Goal: Task Accomplishment & Management: Complete application form

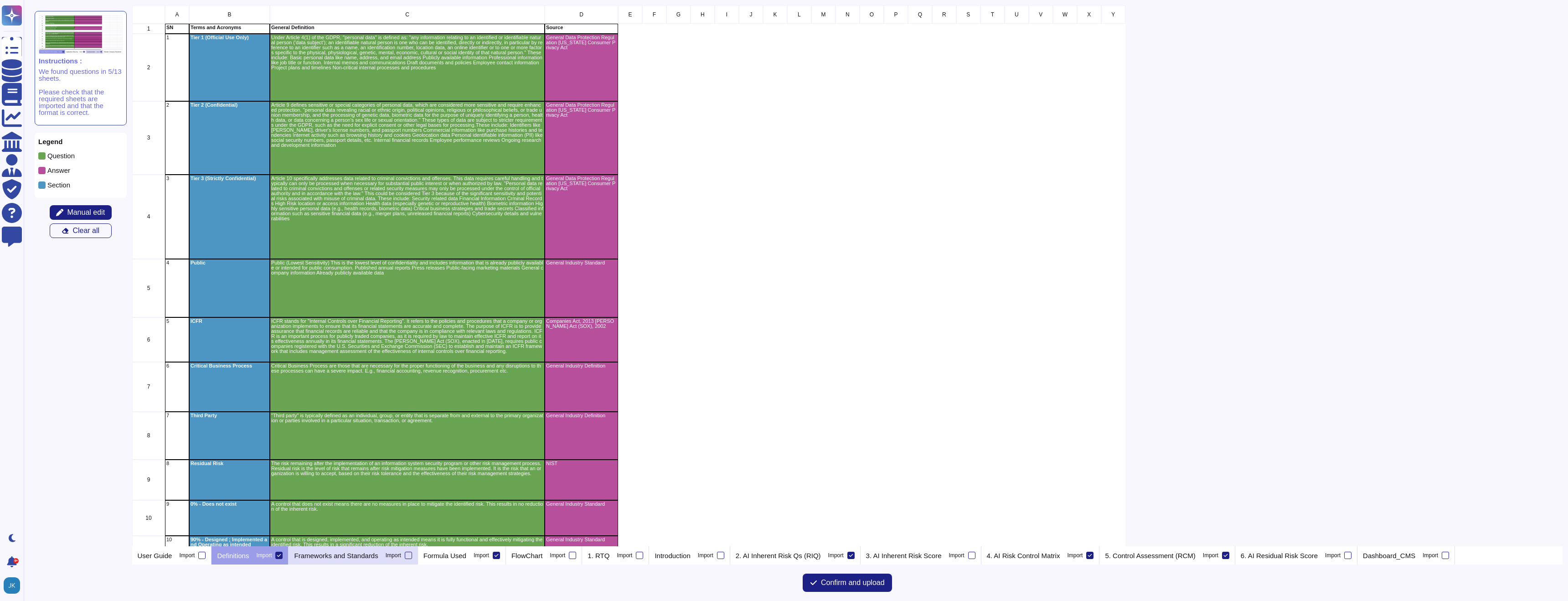
click at [417, 560] on div "Frameworks and Standards Import" at bounding box center [353, 556] width 129 height 19
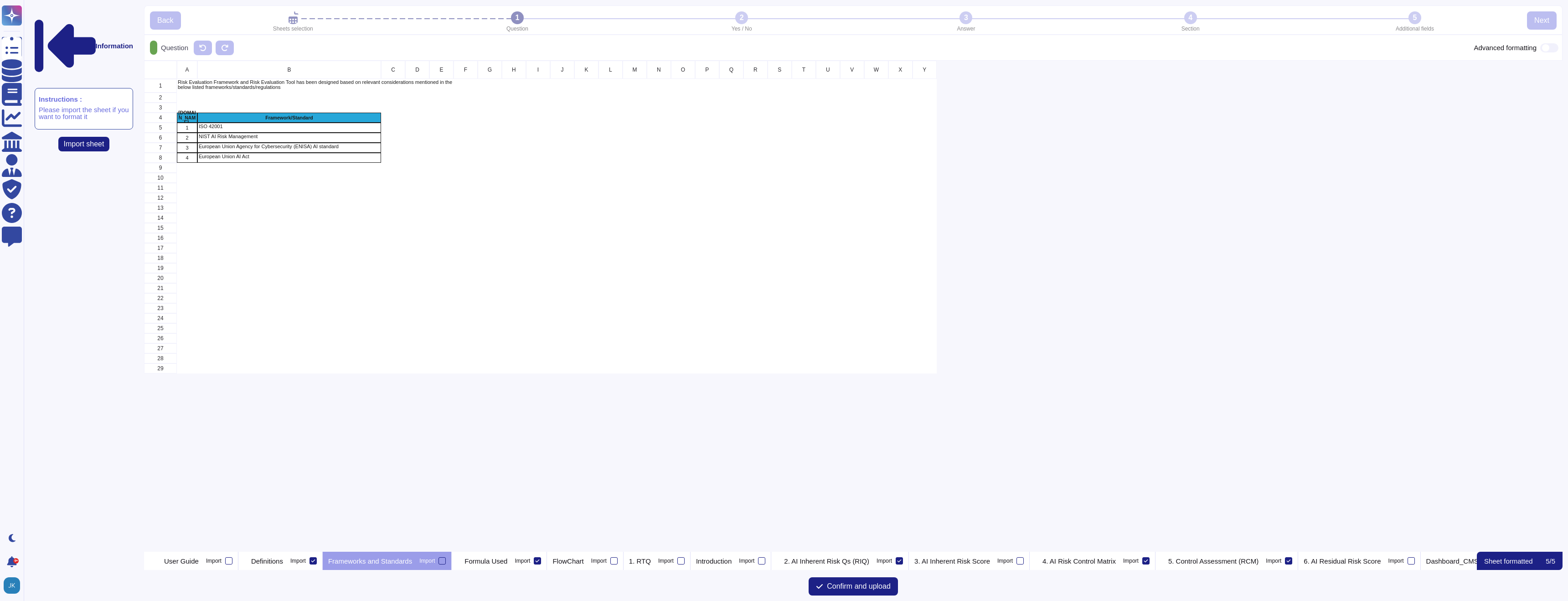
scroll to position [491, 1419]
click at [837, 589] on span "Confirm and upload" at bounding box center [859, 587] width 64 height 7
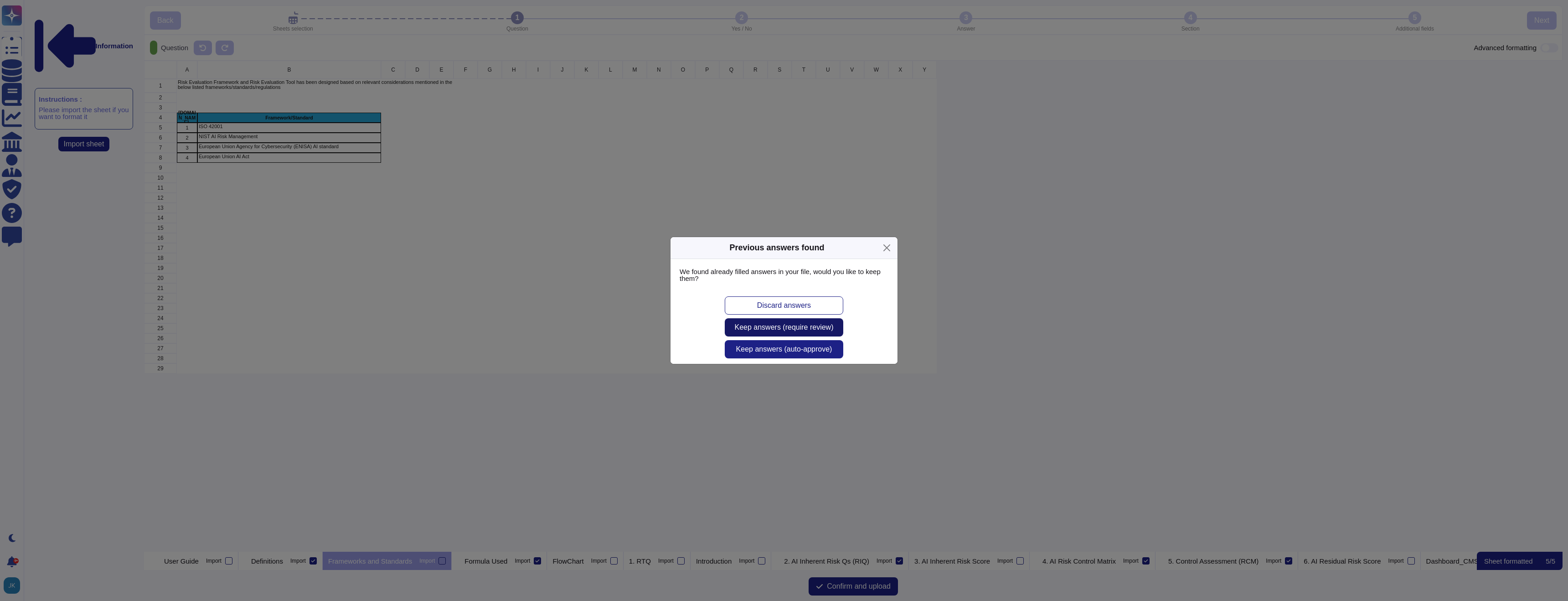
click at [766, 327] on span "Keep answers (require review)" at bounding box center [785, 327] width 99 height 7
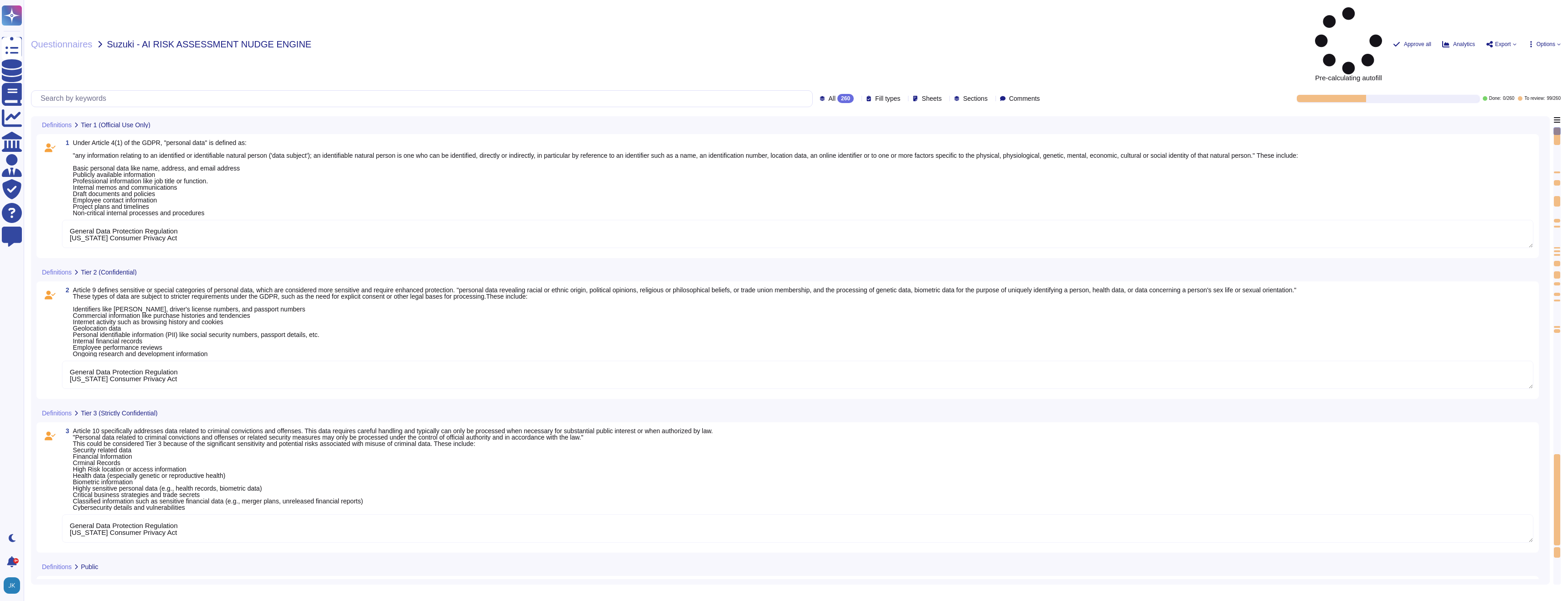
type textarea "General Data Protection Regulation [US_STATE] Consumer Privacy Act"
type textarea "General Industry Standard"
type textarea "Companies Act, 2013 [PERSON_NAME] Act (SOX), 2002"
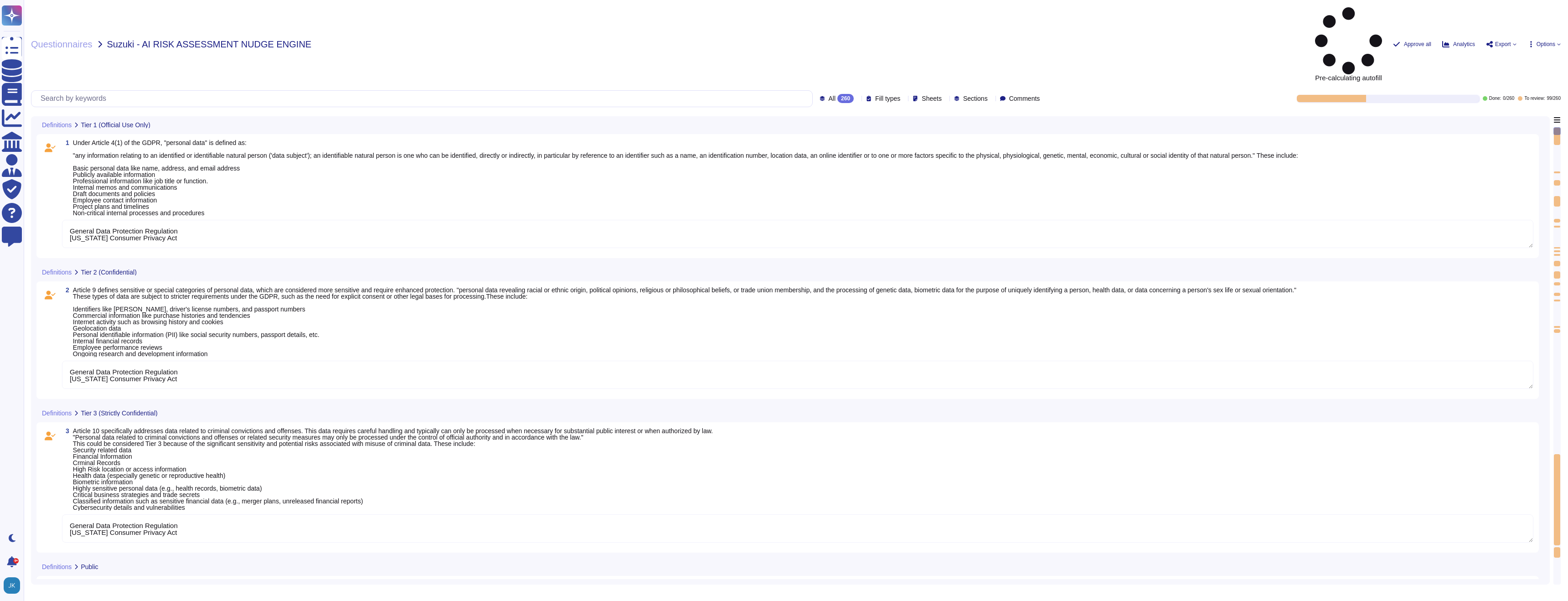
type textarea "General Industry Definition"
type textarea "General Data Protection Regulation [US_STATE] Consumer Privacy Act"
type textarea "Companies Act, 2013 [PERSON_NAME] Act (SOX), 2002"
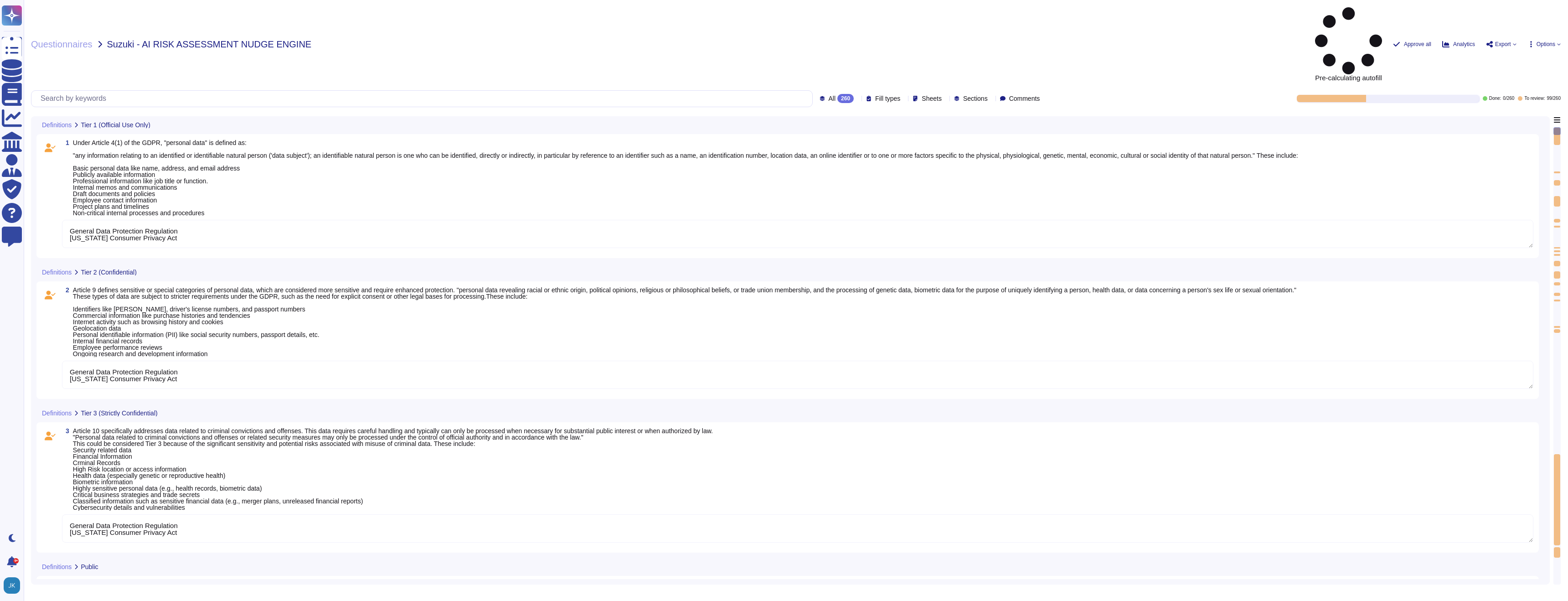
type textarea "General Data Protection Regulation [US_STATE] Consumer Privacy Act"
type textarea "Companies Act, 2013 [PERSON_NAME] Act (SOX), 2002"
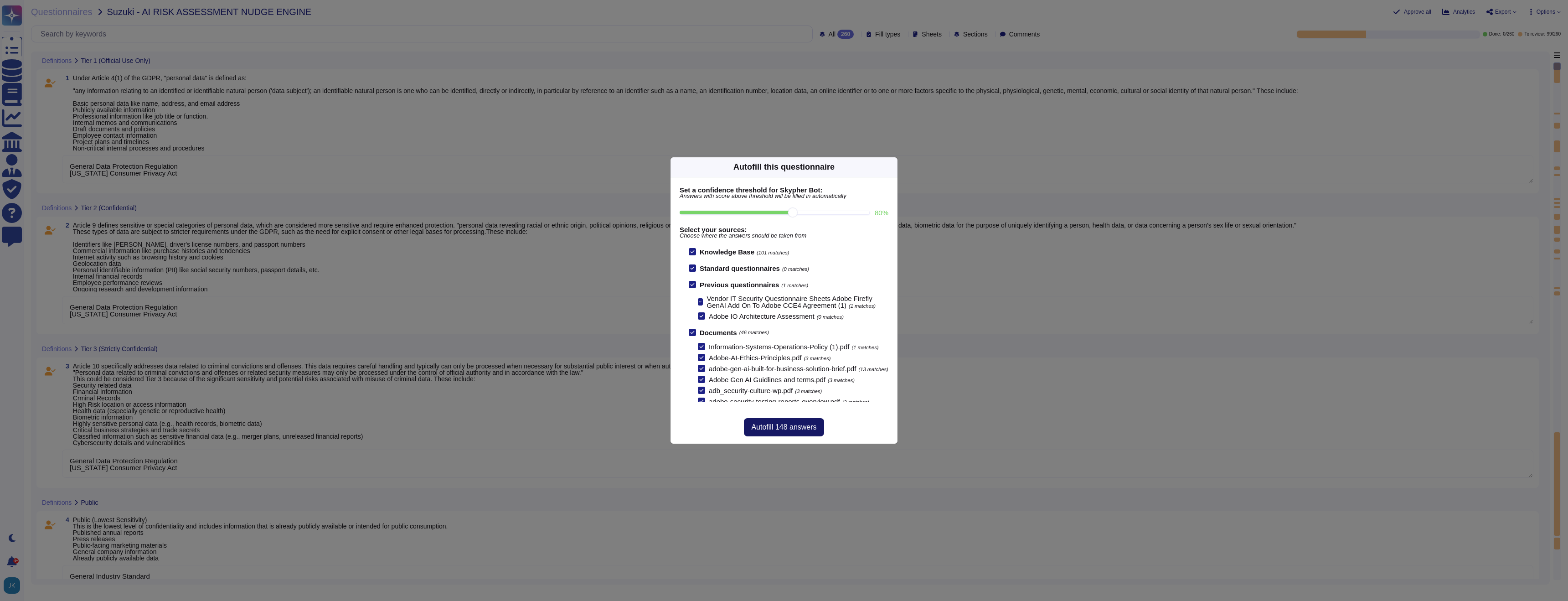
click at [769, 430] on span "Autofill 148 answers" at bounding box center [784, 427] width 66 height 7
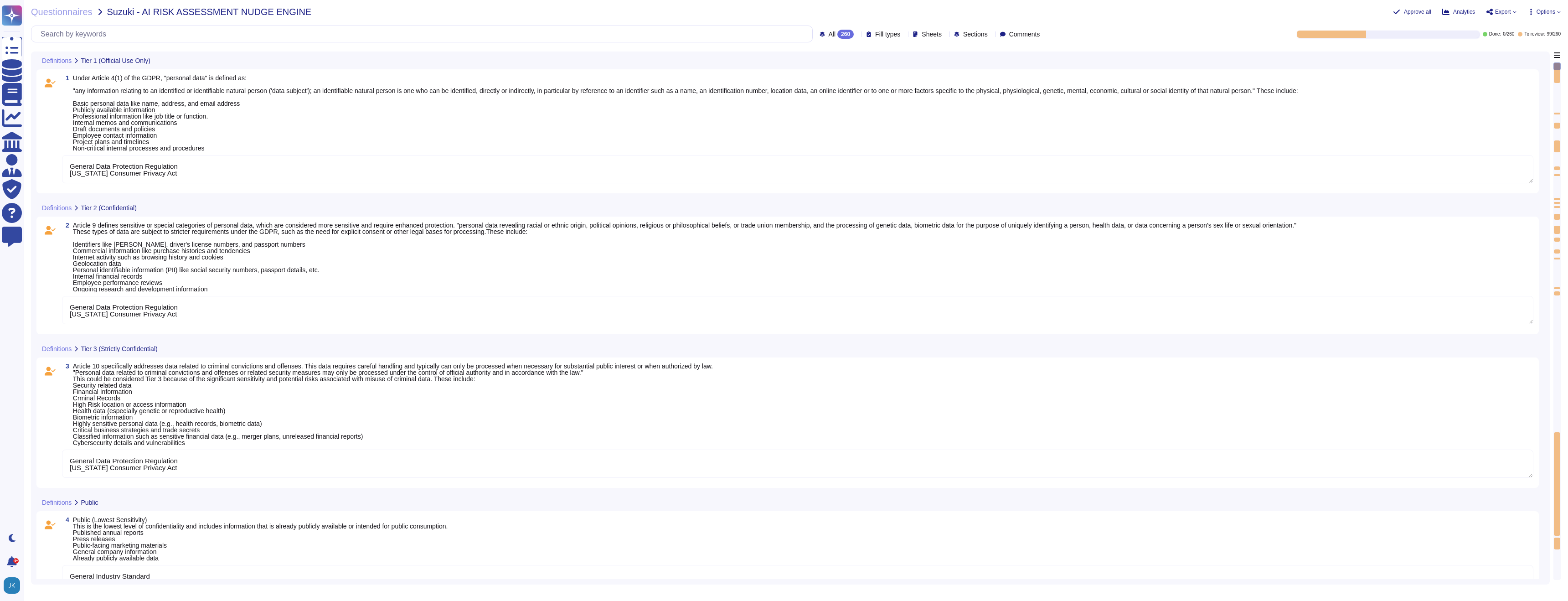
type textarea "General Data Protection Regulation [US_STATE] Consumer Privacy Act"
type textarea "Companies Act, 2013 [PERSON_NAME] Act (SOX), 2002"
type textarea "General Data Protection Regulation [US_STATE] Consumer Privacy Act"
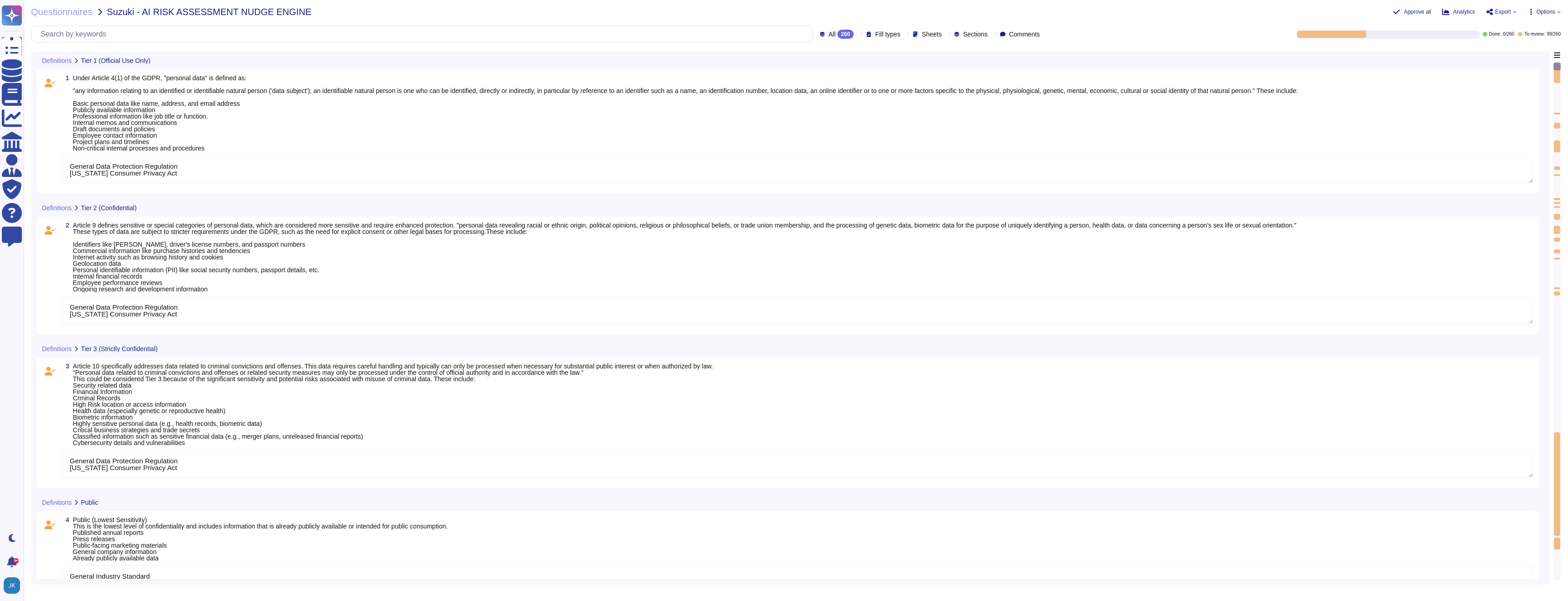
type textarea "General Data Protection Regulation [US_STATE] Consumer Privacy Act"
type textarea "Companies Act, 2013 [PERSON_NAME] Act (SOX), 2002"
type textarea "General Data Protection Regulation [US_STATE] Consumer Privacy Act"
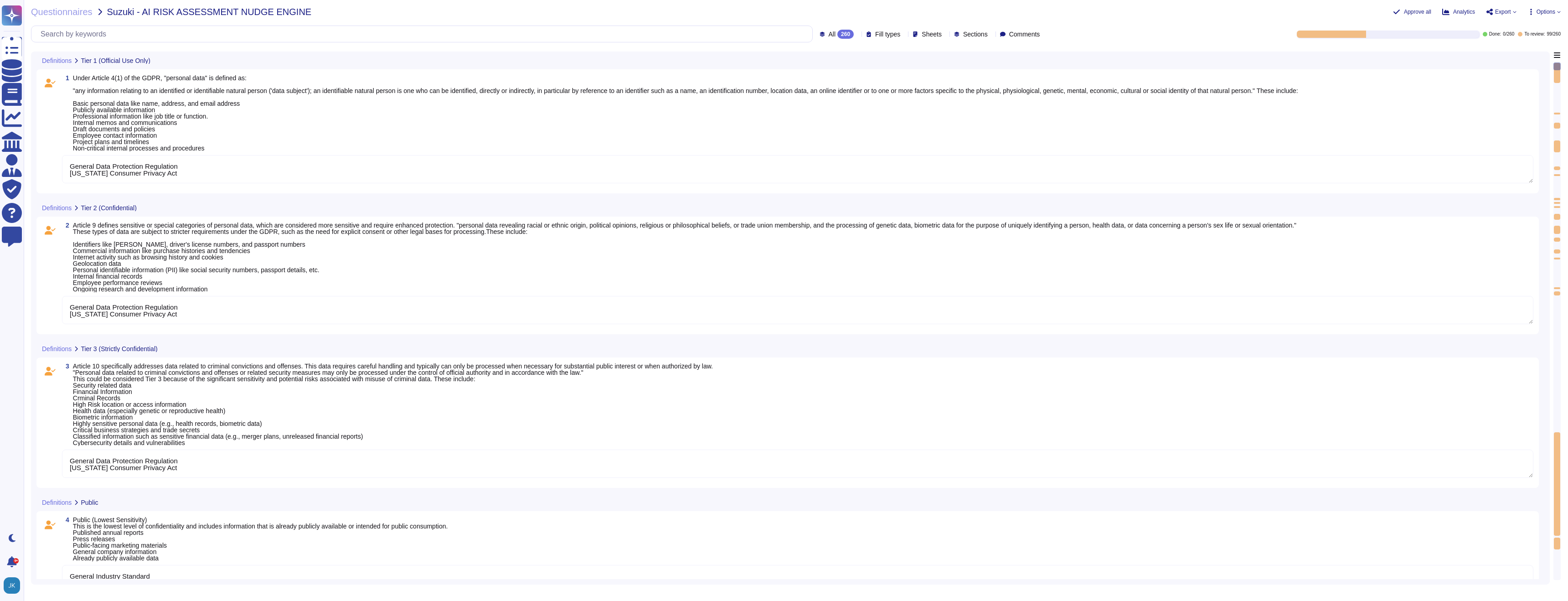
type textarea "General Data Protection Regulation [US_STATE] Consumer Privacy Act"
type textarea "Companies Act, 2013 [PERSON_NAME] Act (SOX), 2002"
type textarea "General Data Protection Regulation [US_STATE] Consumer Privacy Act"
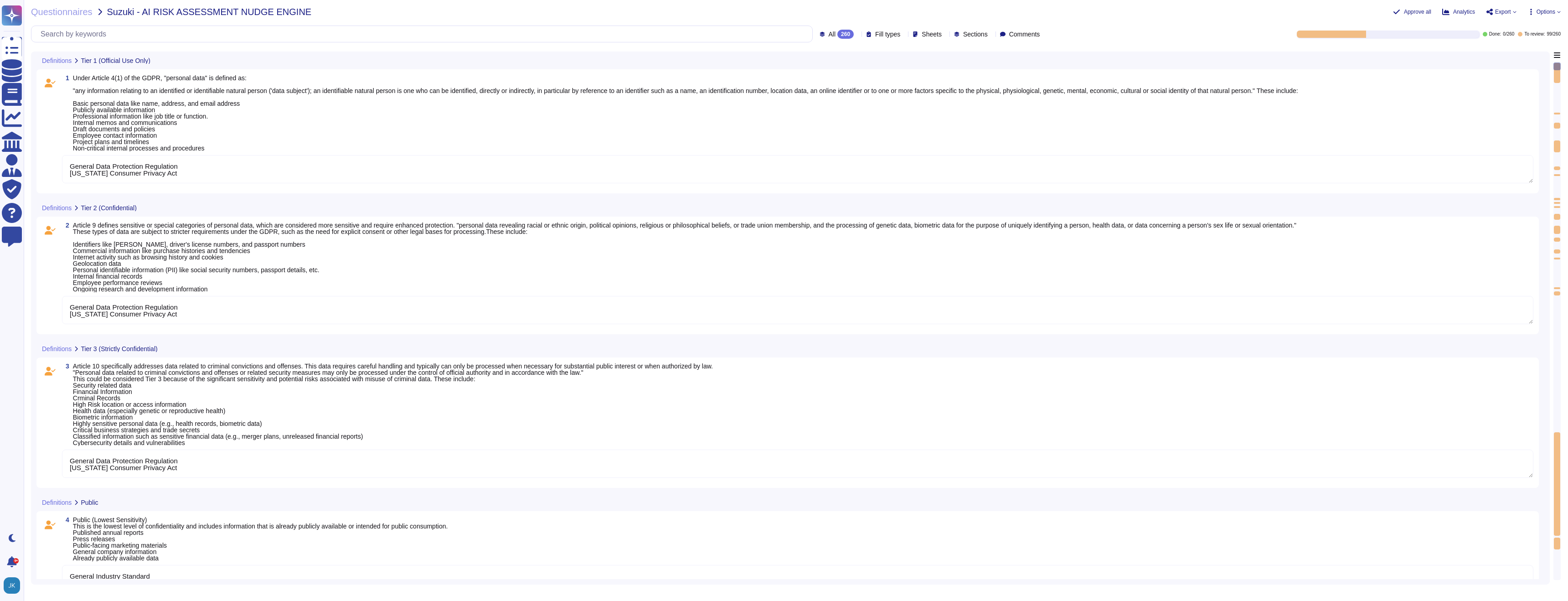
type textarea "Companies Act, 2013 [PERSON_NAME] Act (SOX), 2002"
type textarea "General Data Protection Regulation [US_STATE] Consumer Privacy Act"
type textarea "Companies Act, 2013 [PERSON_NAME] Act (SOX), 2002"
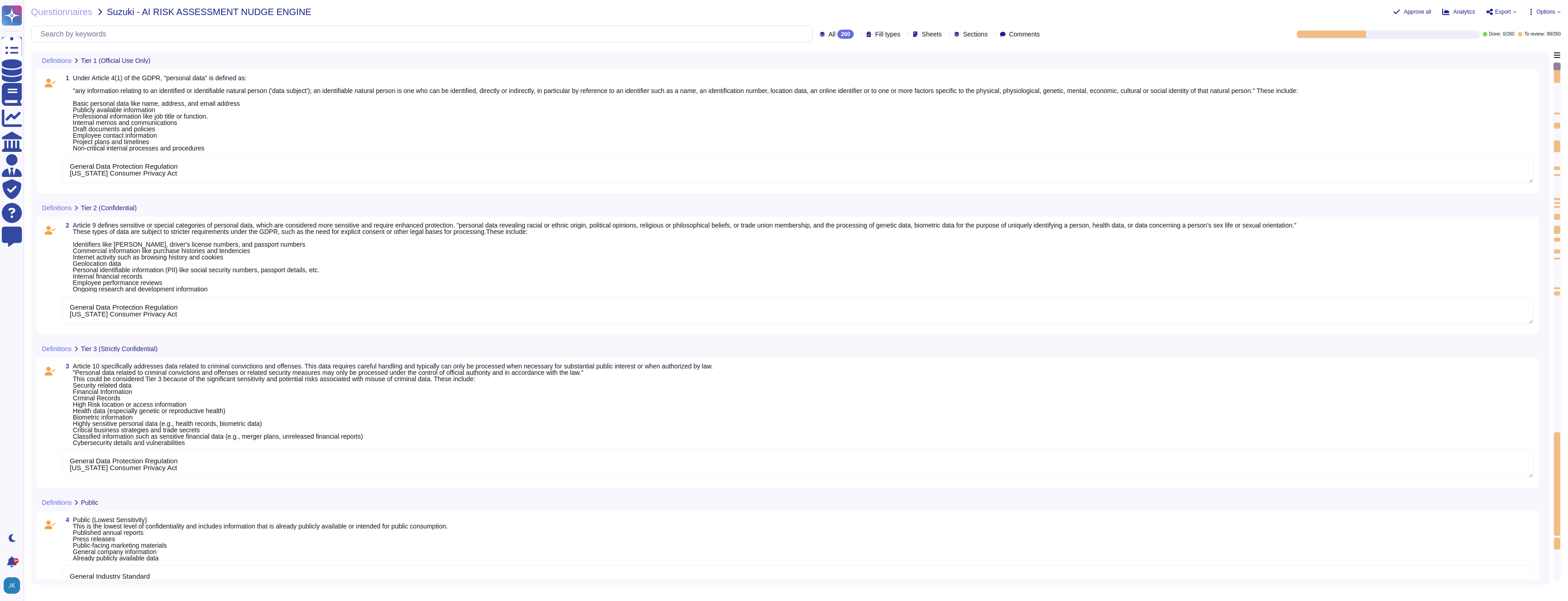
type textarea "General Data Protection Regulation [US_STATE] Consumer Privacy Act"
type textarea "Companies Act, 2013 [PERSON_NAME] Act (SOX), 2002"
type textarea "General Data Protection Regulation [US_STATE] Consumer Privacy Act"
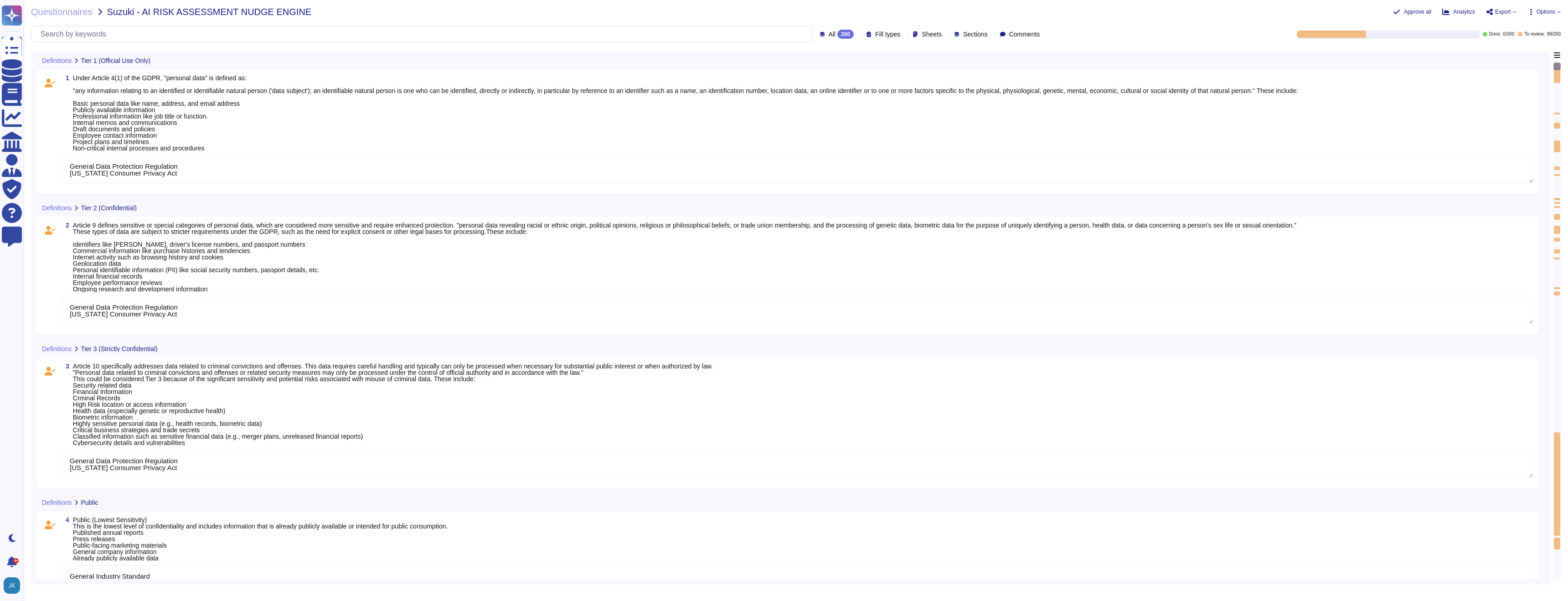
type textarea "General Data Protection Regulation [US_STATE] Consumer Privacy Act"
type textarea "Companies Act, 2013 [PERSON_NAME] Act (SOX), 2002"
type textarea "General Data Protection Regulation [US_STATE] Consumer Privacy Act"
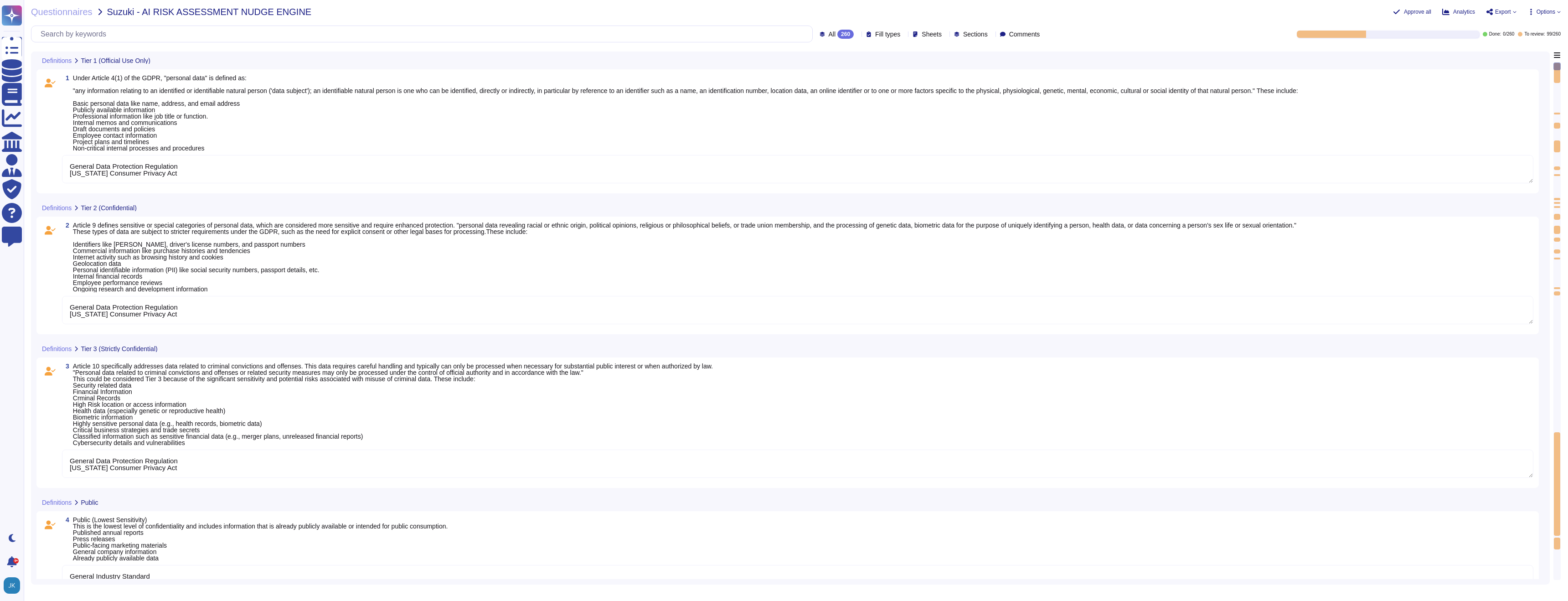
type textarea "General Data Protection Regulation [US_STATE] Consumer Privacy Act"
type textarea "Companies Act, 2013 [PERSON_NAME] Act (SOX), 2002"
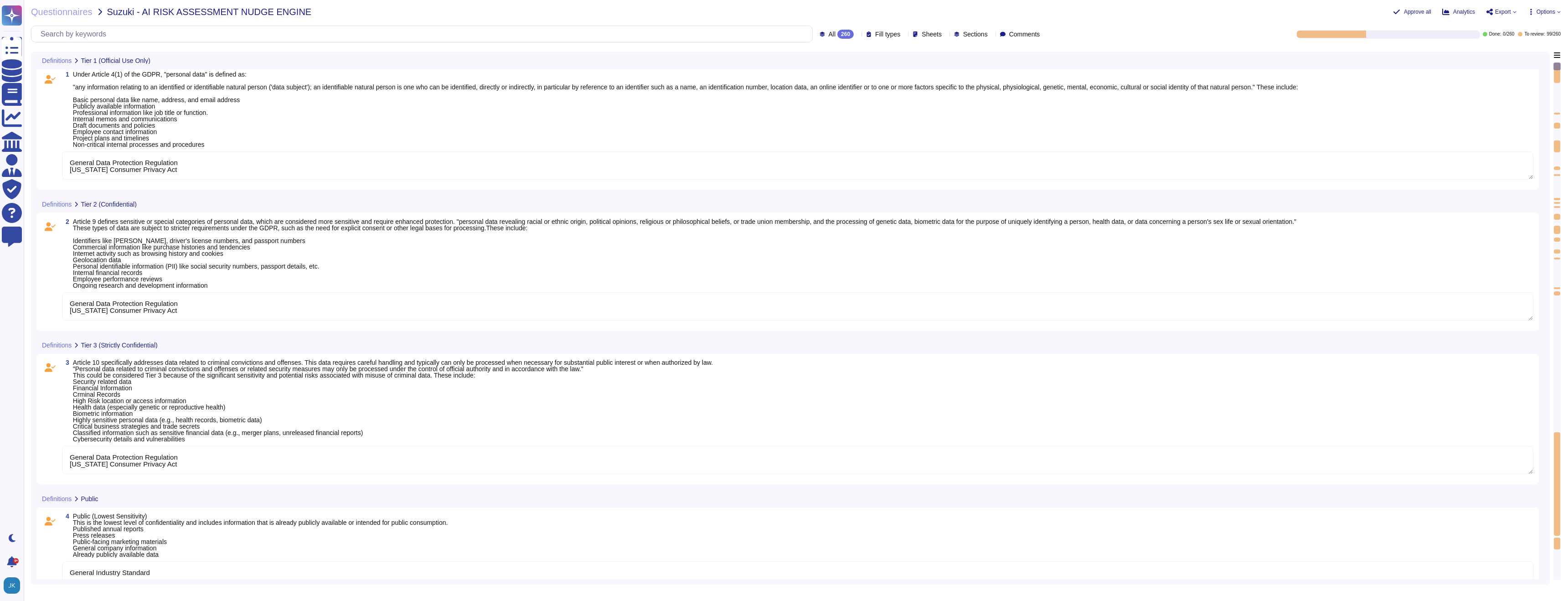
type textarea "General Data Protection Regulation [US_STATE] Consumer Privacy Act"
type textarea "Companies Act, 2013 [PERSON_NAME] Act (SOX), 2002"
type textarea "General Data Protection Regulation [US_STATE] Consumer Privacy Act"
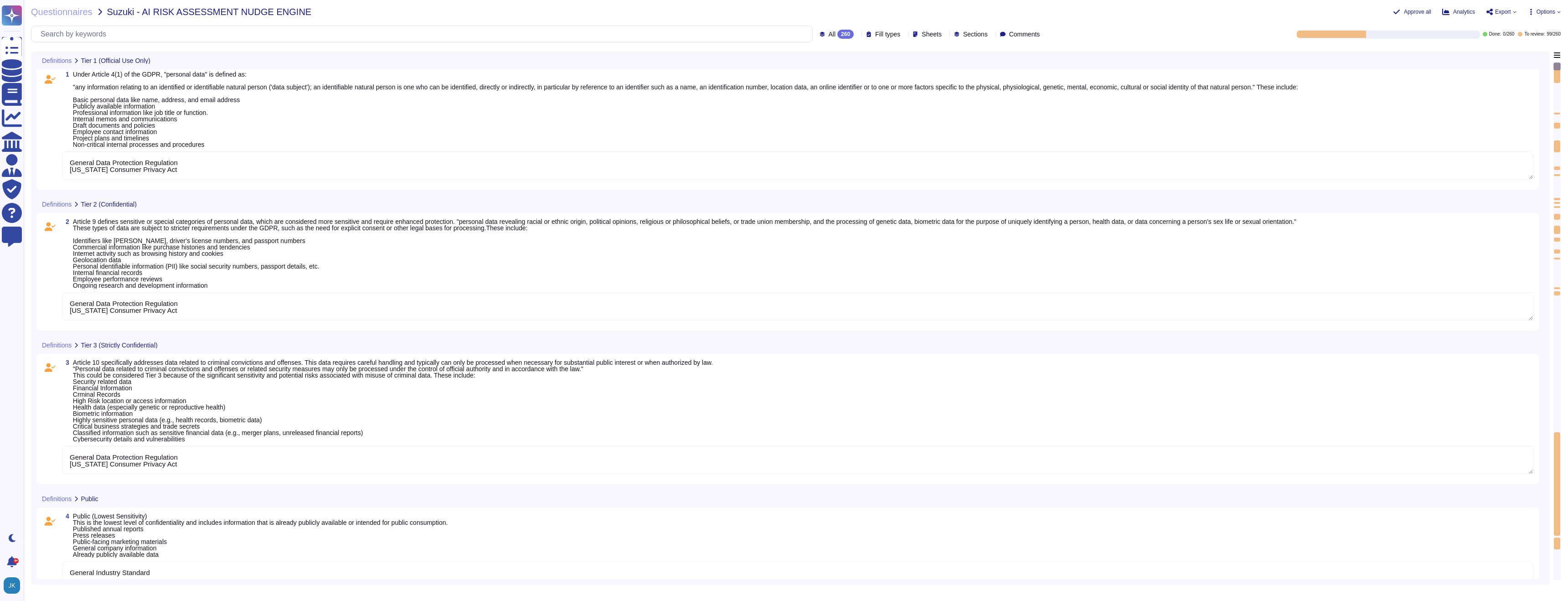
type textarea "General Data Protection Regulation [US_STATE] Consumer Privacy Act"
type textarea "Companies Act, 2013 [PERSON_NAME] Act (SOX), 2002"
type textarea "General Data Protection Regulation [US_STATE] Consumer Privacy Act"
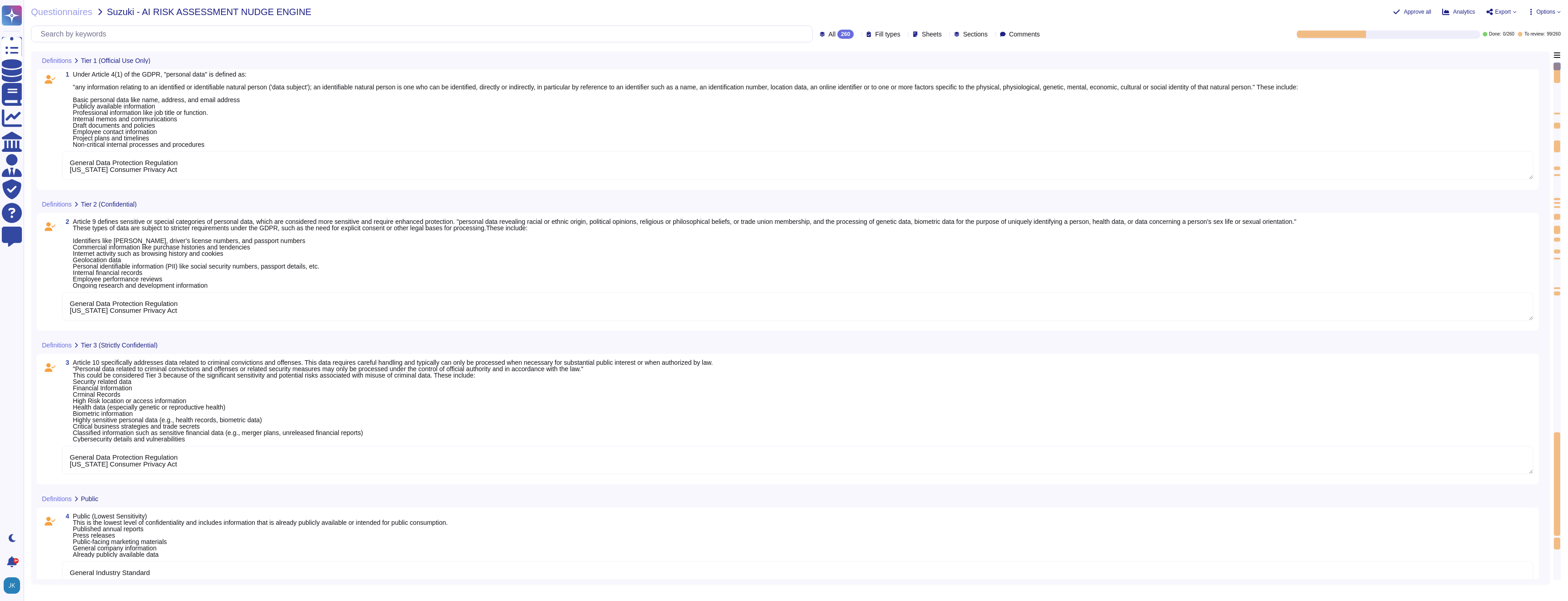
type textarea "General Data Protection Regulation [US_STATE] Consumer Privacy Act"
type textarea "Companies Act, 2013 [PERSON_NAME] Act (SOX), 2002"
type textarea "General Data Protection Regulation [US_STATE] Consumer Privacy Act"
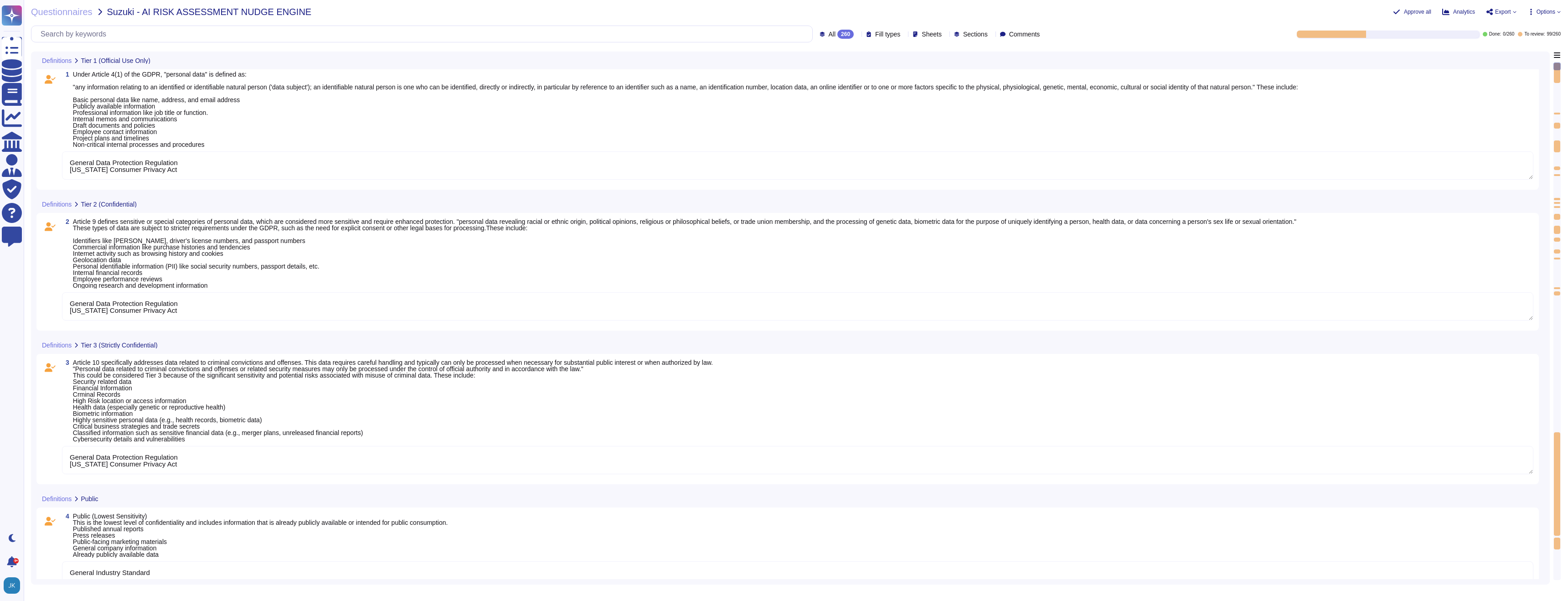
type textarea "Companies Act, 2013 [PERSON_NAME] Act (SOX), 2002"
type textarea "General Data Protection Regulation [US_STATE] Consumer Privacy Act"
type textarea "Companies Act, 2013 [PERSON_NAME] Act (SOX), 2002"
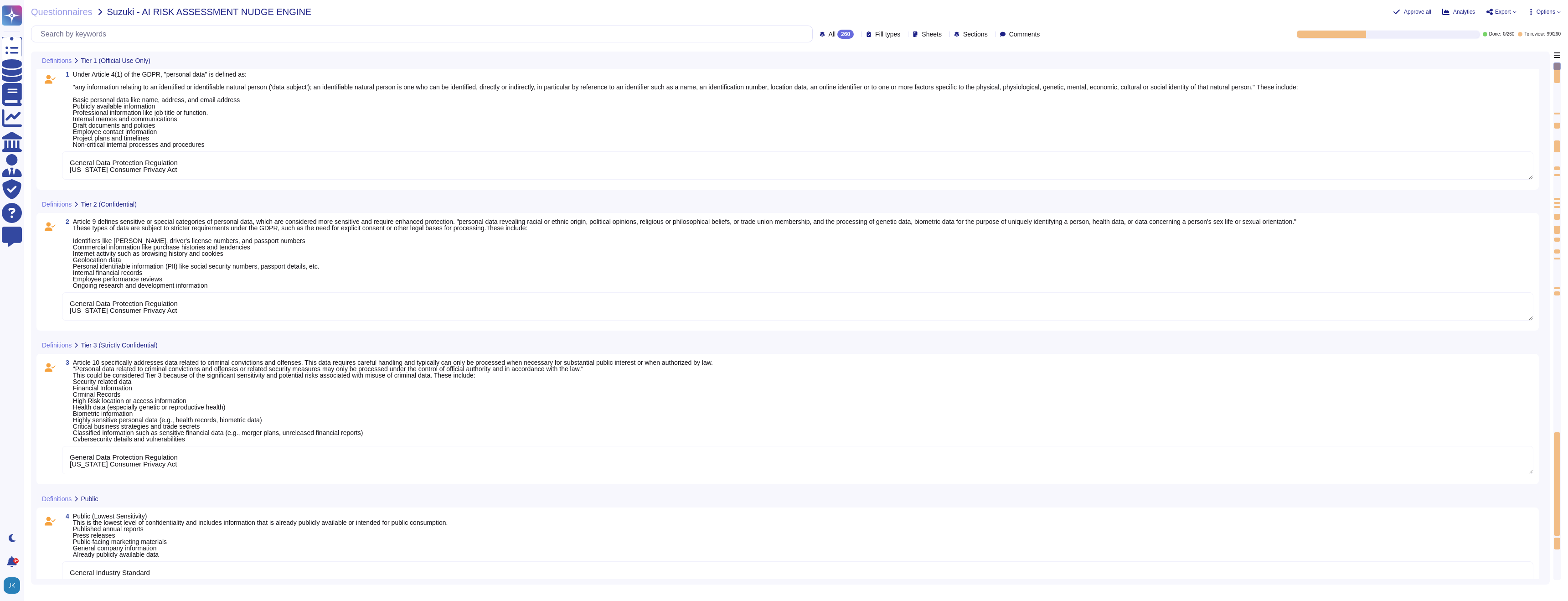
type textarea "General Data Protection Regulation [US_STATE] Consumer Privacy Act"
type textarea "Companies Act, 2013 [PERSON_NAME] Act (SOX), 2002"
type textarea "General Data Protection Regulation [US_STATE] Consumer Privacy Act"
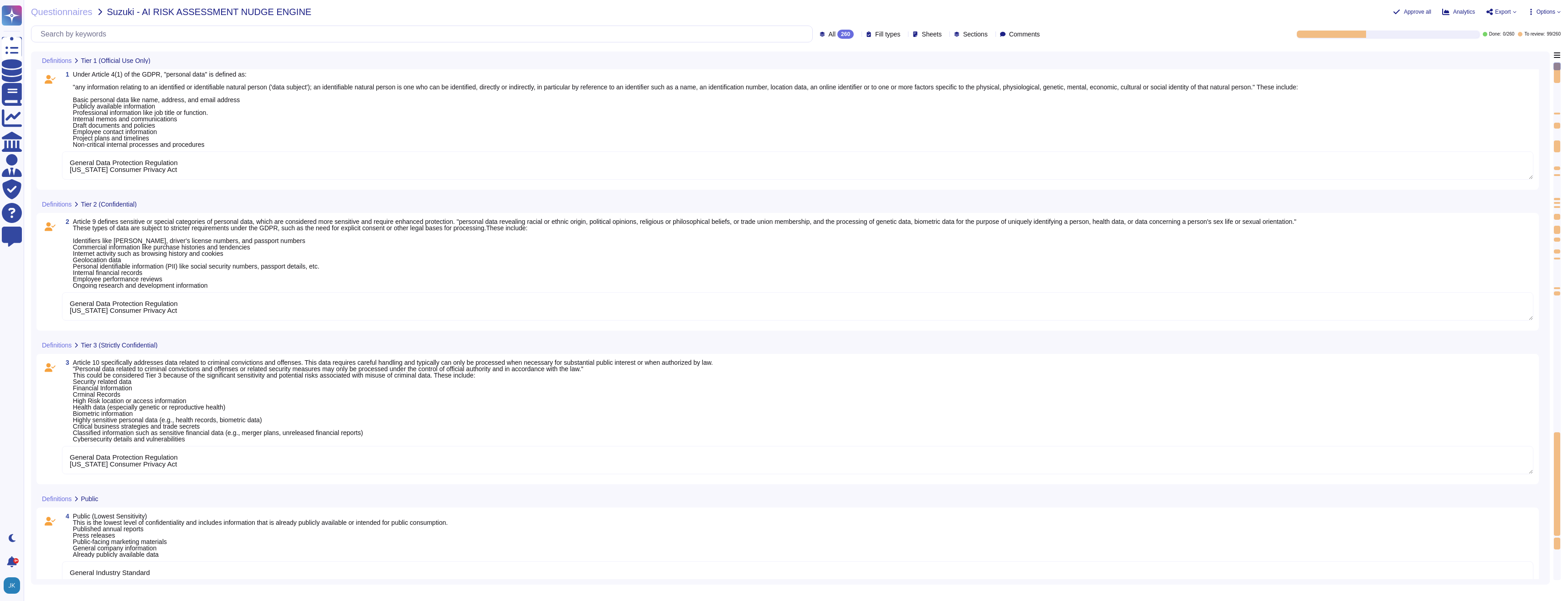
type textarea "General Data Protection Regulation [US_STATE] Consumer Privacy Act"
type textarea "Companies Act, 2013 [PERSON_NAME] Act (SOX), 2002"
type textarea "General Data Protection Regulation [US_STATE] Consumer Privacy Act"
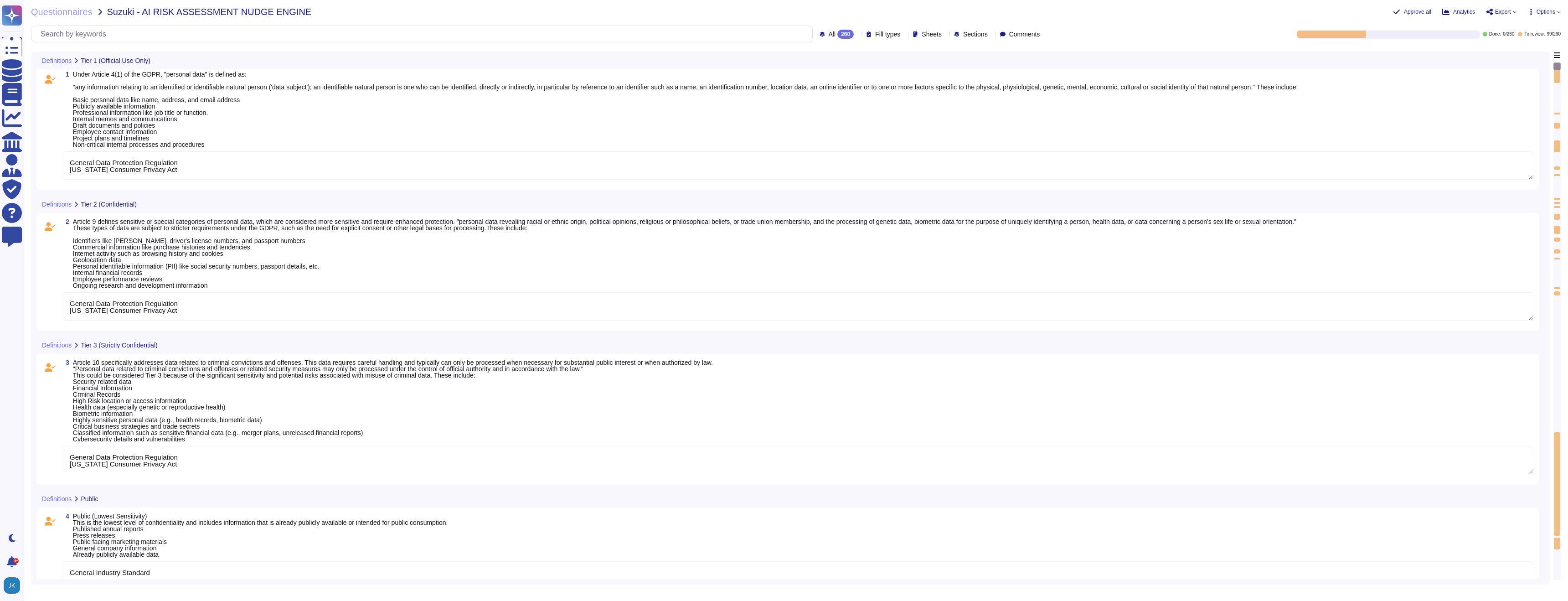
type textarea "General Data Protection Regulation [US_STATE] Consumer Privacy Act"
type textarea "Companies Act, 2013 [PERSON_NAME] Act (SOX), 2002"
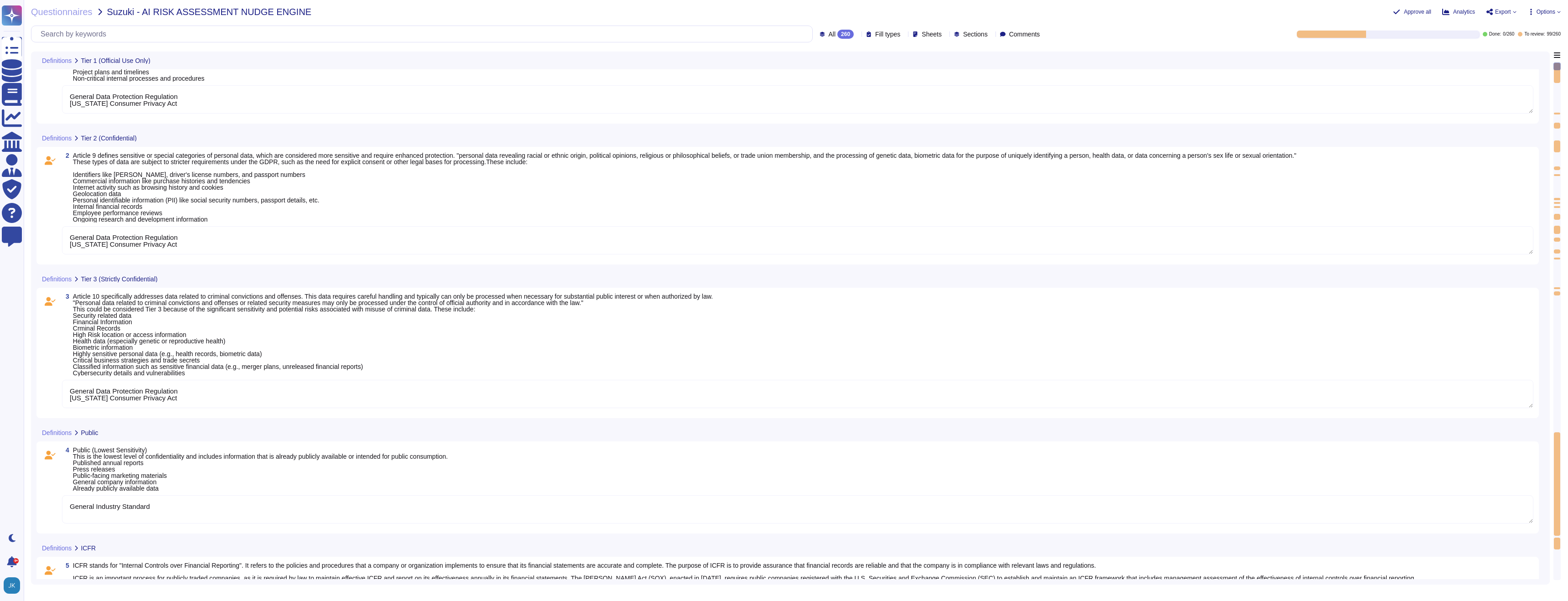
type textarea "General Data Protection Regulation [US_STATE] Consumer Privacy Act"
type textarea "Companies Act, 2013 [PERSON_NAME] Act (SOX), 2002"
type textarea "General Data Protection Regulation [US_STATE] Consumer Privacy Act"
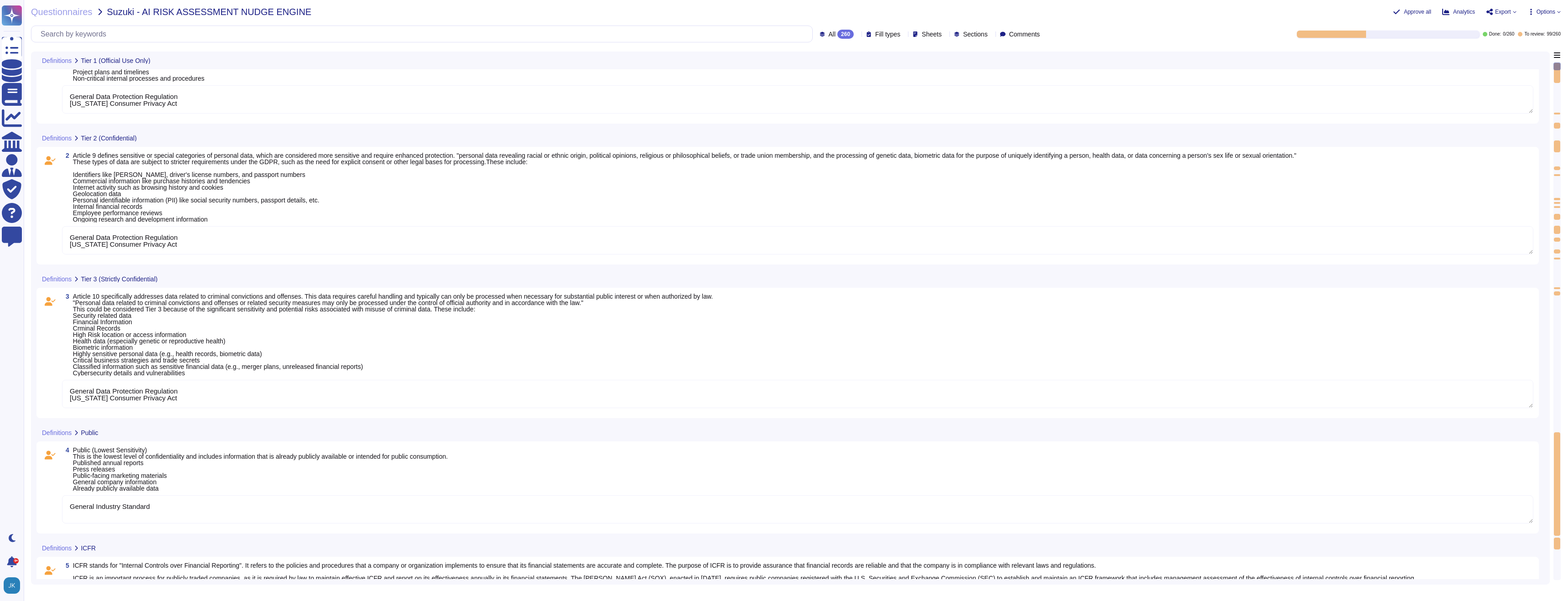
type textarea "General Data Protection Regulation [US_STATE] Consumer Privacy Act"
type textarea "Companies Act, 2013 [PERSON_NAME] Act (SOX), 2002"
type textarea "General Data Protection Regulation [US_STATE] Consumer Privacy Act"
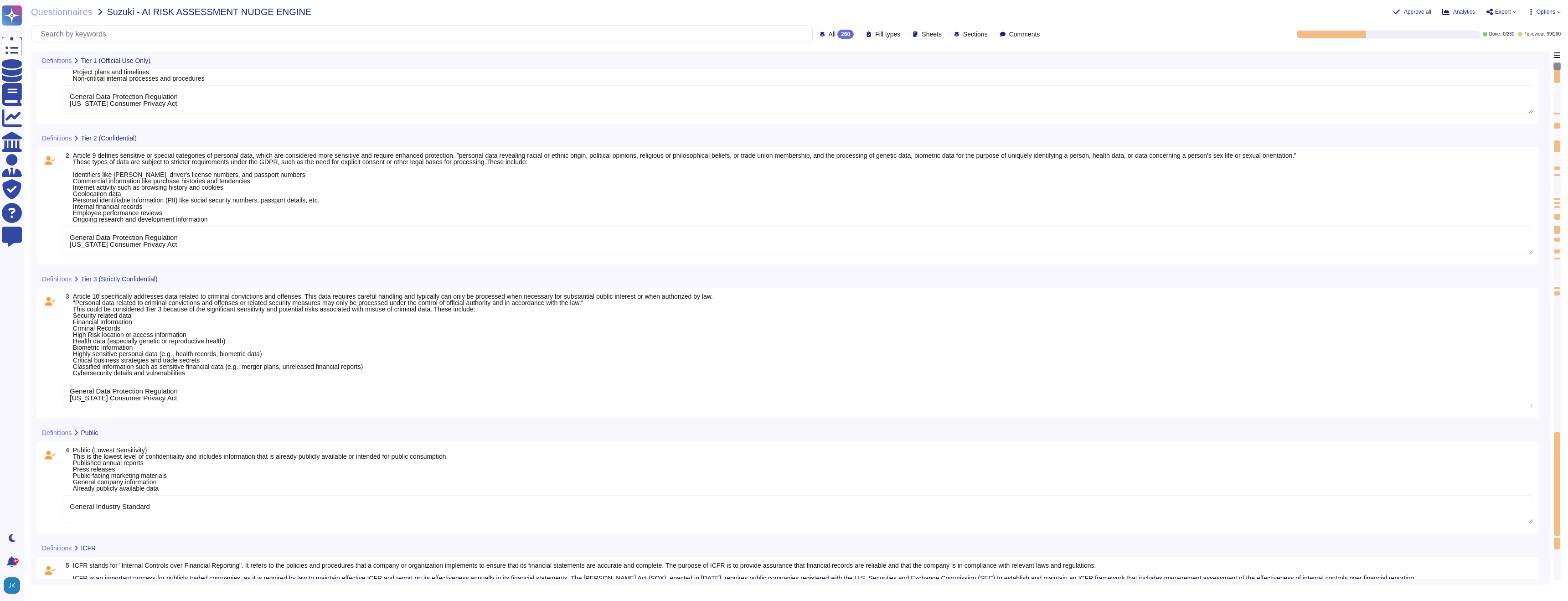
type textarea "General Data Protection Regulation [US_STATE] Consumer Privacy Act"
type textarea "Companies Act, 2013 [PERSON_NAME] Act (SOX), 2002"
type textarea "General Data Protection Regulation [US_STATE] Consumer Privacy Act"
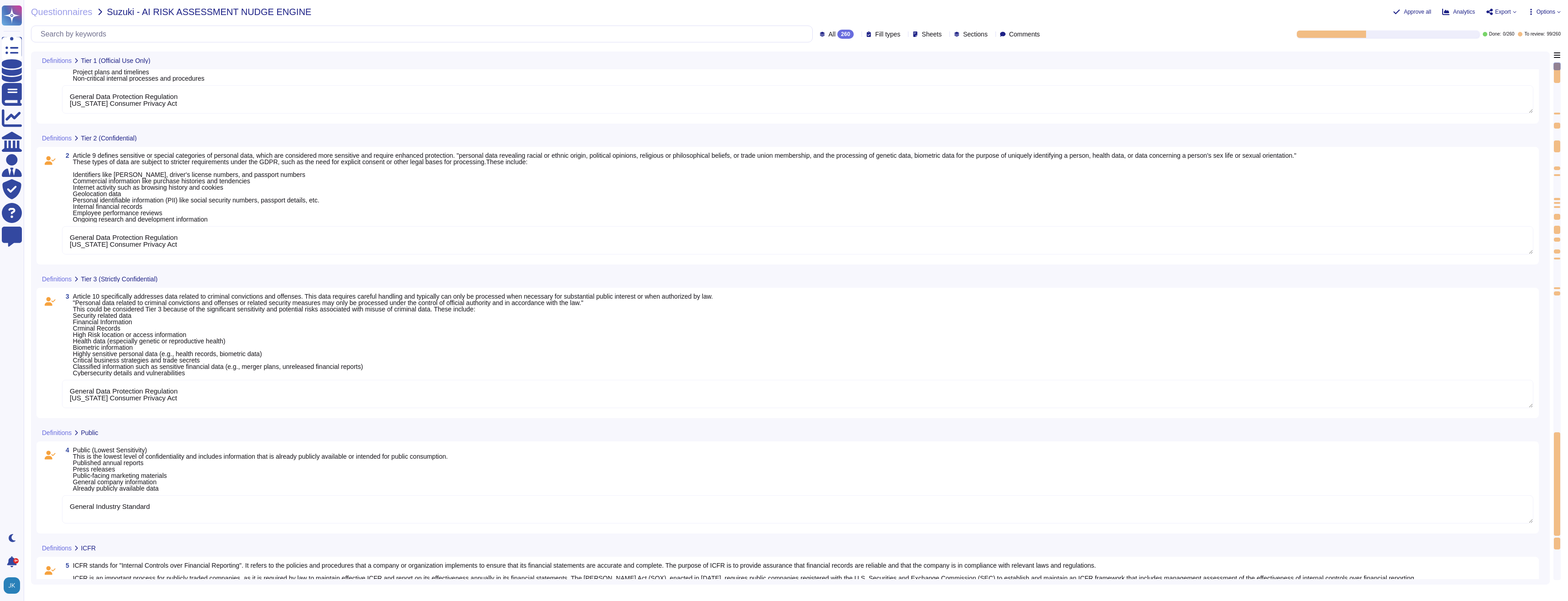
type textarea "Companies Act, 2013 [PERSON_NAME] Act (SOX), 2002"
type textarea "General Data Protection Regulation [US_STATE] Consumer Privacy Act"
type textarea "Companies Act, 2013 [PERSON_NAME] Act (SOX), 2002"
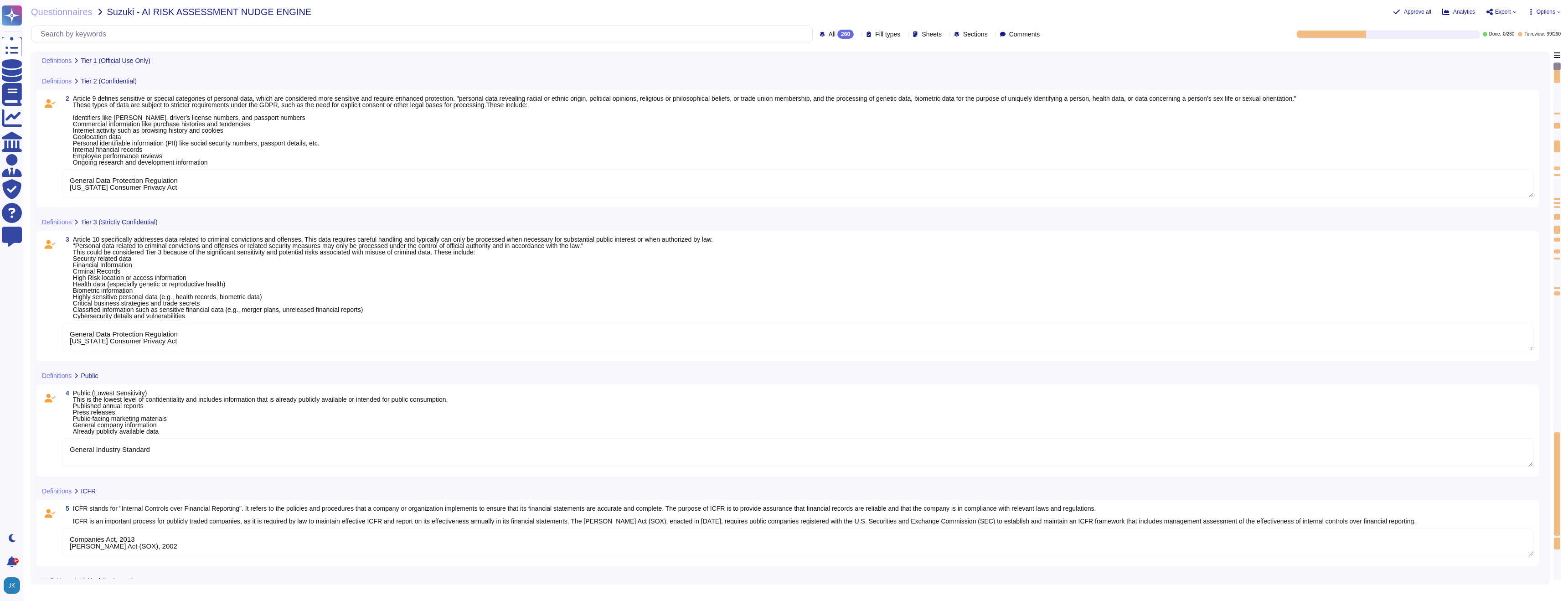
type textarea "General Data Protection Regulation [US_STATE] Consumer Privacy Act"
type textarea "Companies Act, 2013 [PERSON_NAME] Act (SOX), 2002"
type textarea "General Data Protection Regulation [US_STATE] Consumer Privacy Act"
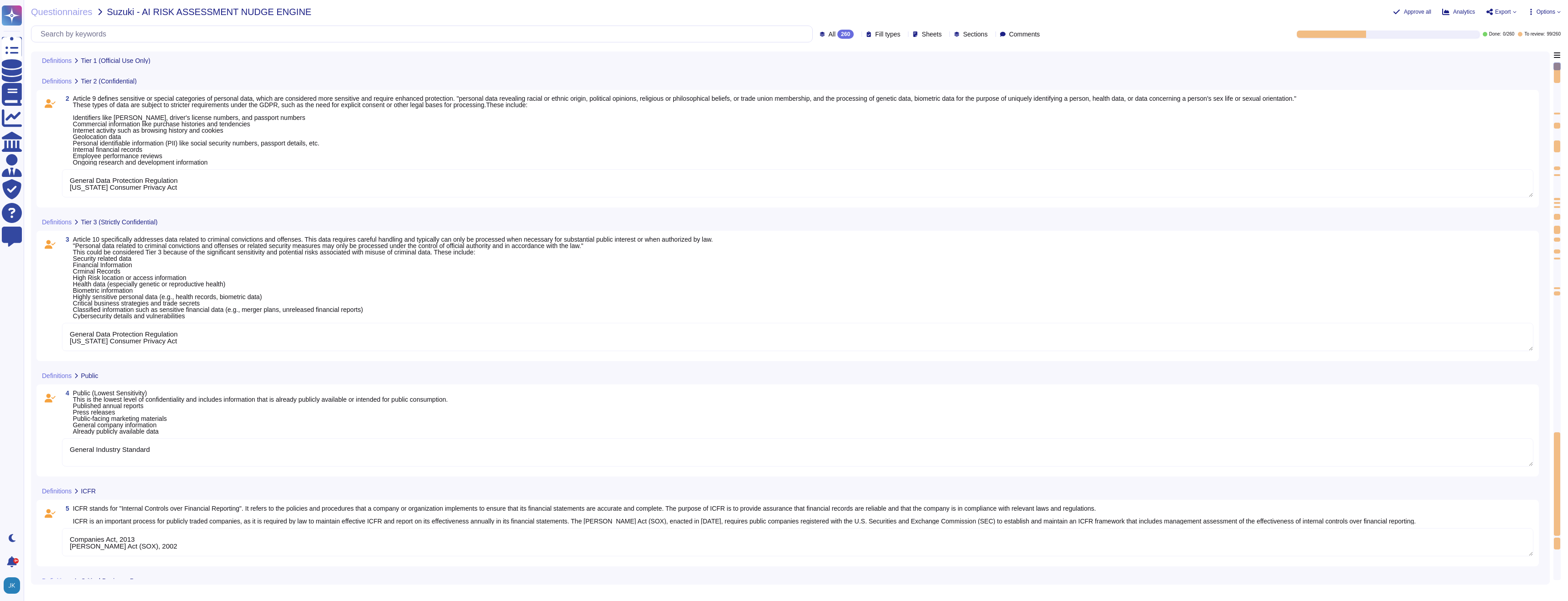
type textarea "General Data Protection Regulation [US_STATE] Consumer Privacy Act"
type textarea "Companies Act, 2013 [PERSON_NAME] Act (SOX), 2002"
type textarea "General Data Protection Regulation [US_STATE] Consumer Privacy Act"
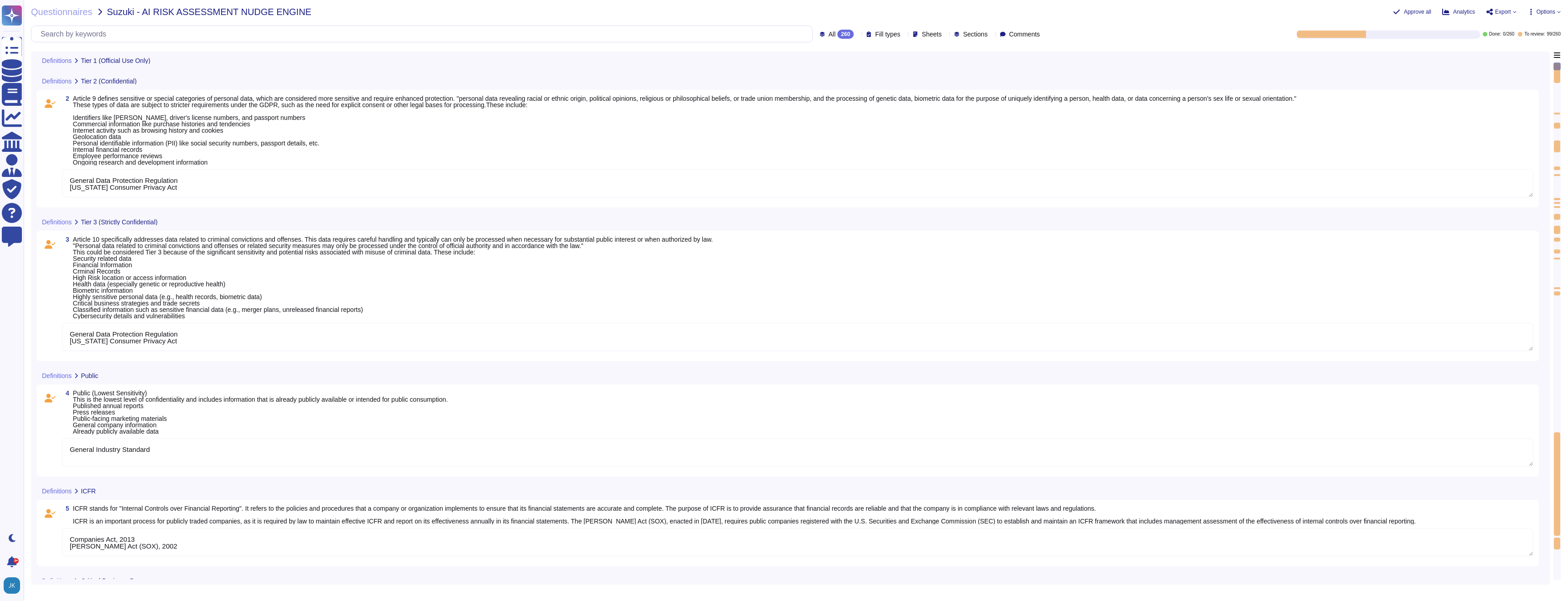
type textarea "General Data Protection Regulation [US_STATE] Consumer Privacy Act"
type textarea "Companies Act, 2013 [PERSON_NAME] Act (SOX), 2002"
type textarea "General Data Protection Regulation [US_STATE] Consumer Privacy Act"
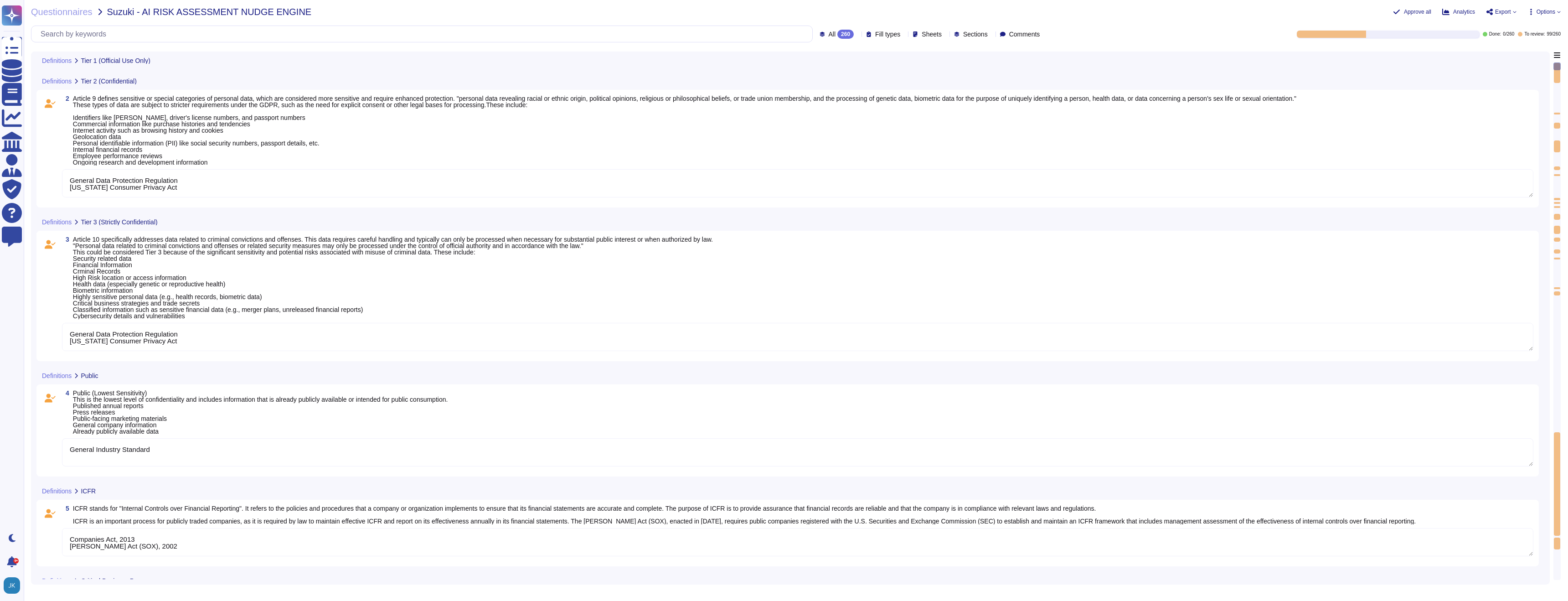
type textarea "Companies Act, 2013 [PERSON_NAME] Act (SOX), 2002"
type textarea "General Data Protection Regulation [US_STATE] Consumer Privacy Act"
type textarea "Companies Act, 2013 [PERSON_NAME] Act (SOX), 2002"
type textarea "General Data Protection Regulation [US_STATE] Consumer Privacy Act"
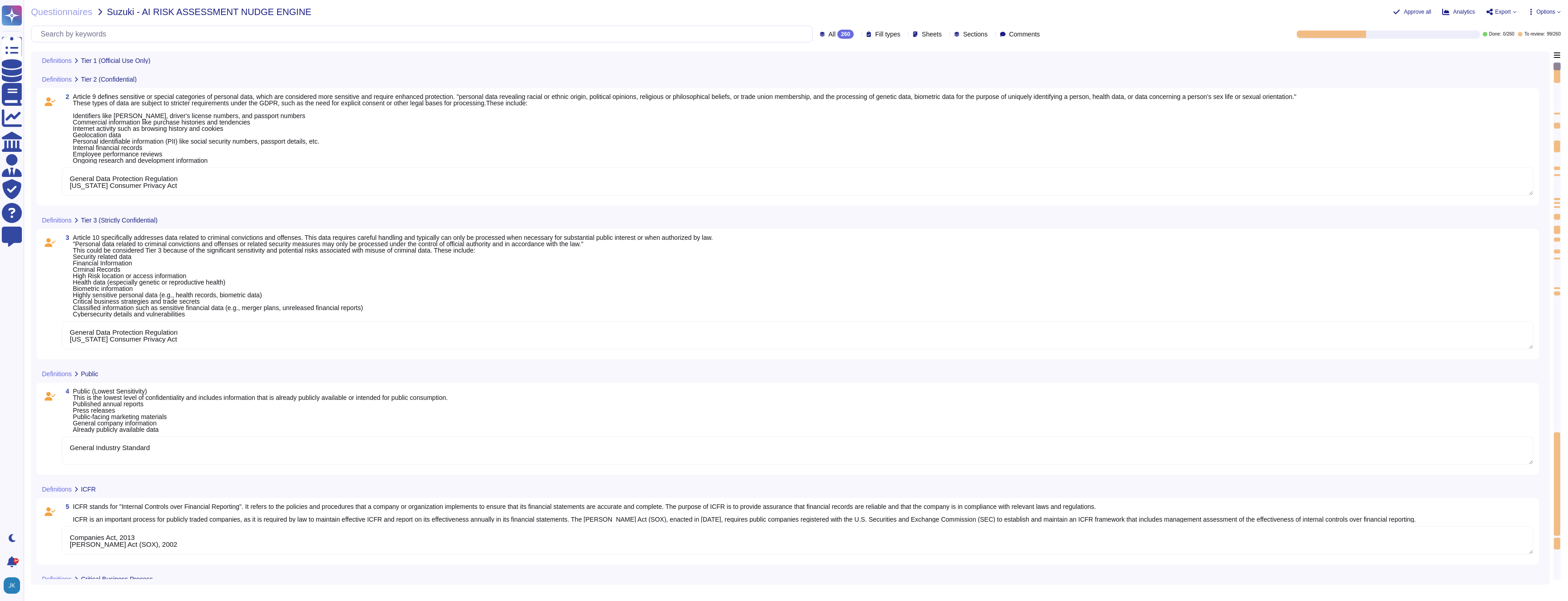
type textarea "General Data Protection Regulation [US_STATE] Consumer Privacy Act"
type textarea "Companies Act, 2013 [PERSON_NAME] Act (SOX), 2002"
type textarea "General Data Protection Regulation [US_STATE] Consumer Privacy Act"
type textarea "Companies Act, 2013 [PERSON_NAME] Act (SOX), 2002"
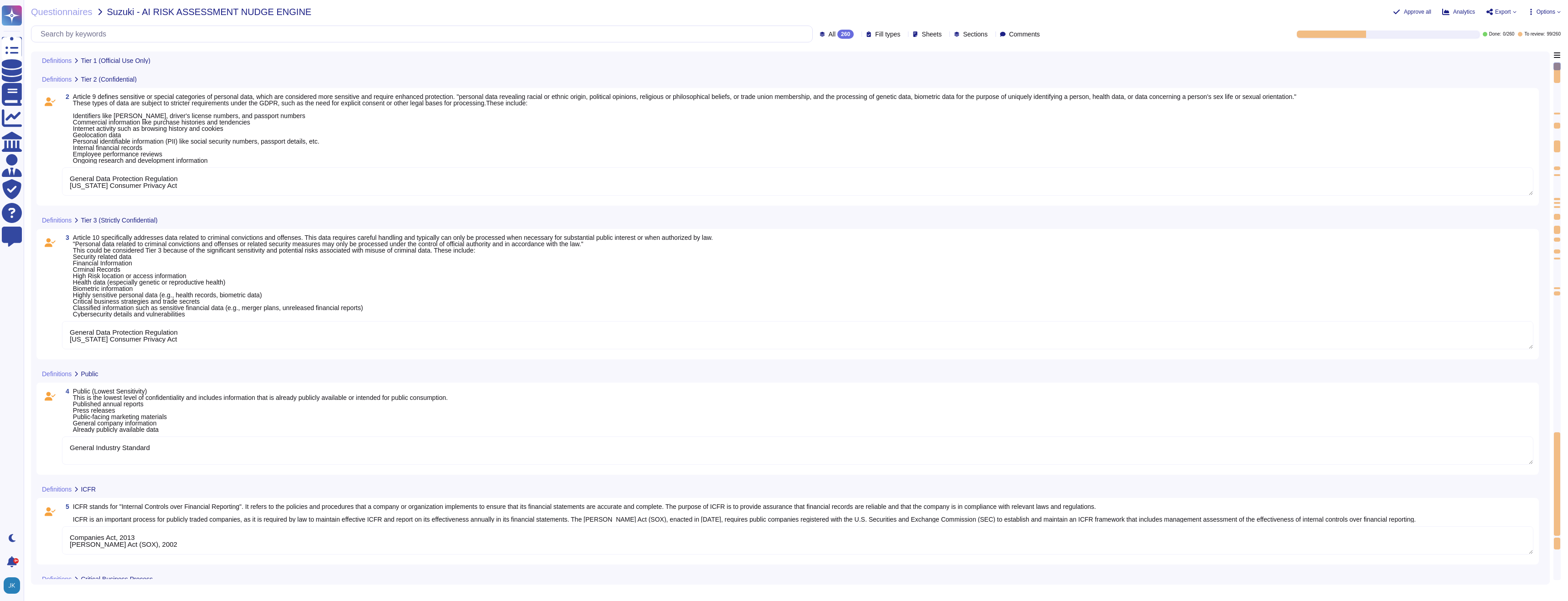
type textarea "General Data Protection Regulation [US_STATE] Consumer Privacy Act"
type textarea "Companies Act, 2013 [PERSON_NAME] Act (SOX), 2002"
type textarea "General Data Protection Regulation [US_STATE] Consumer Privacy Act"
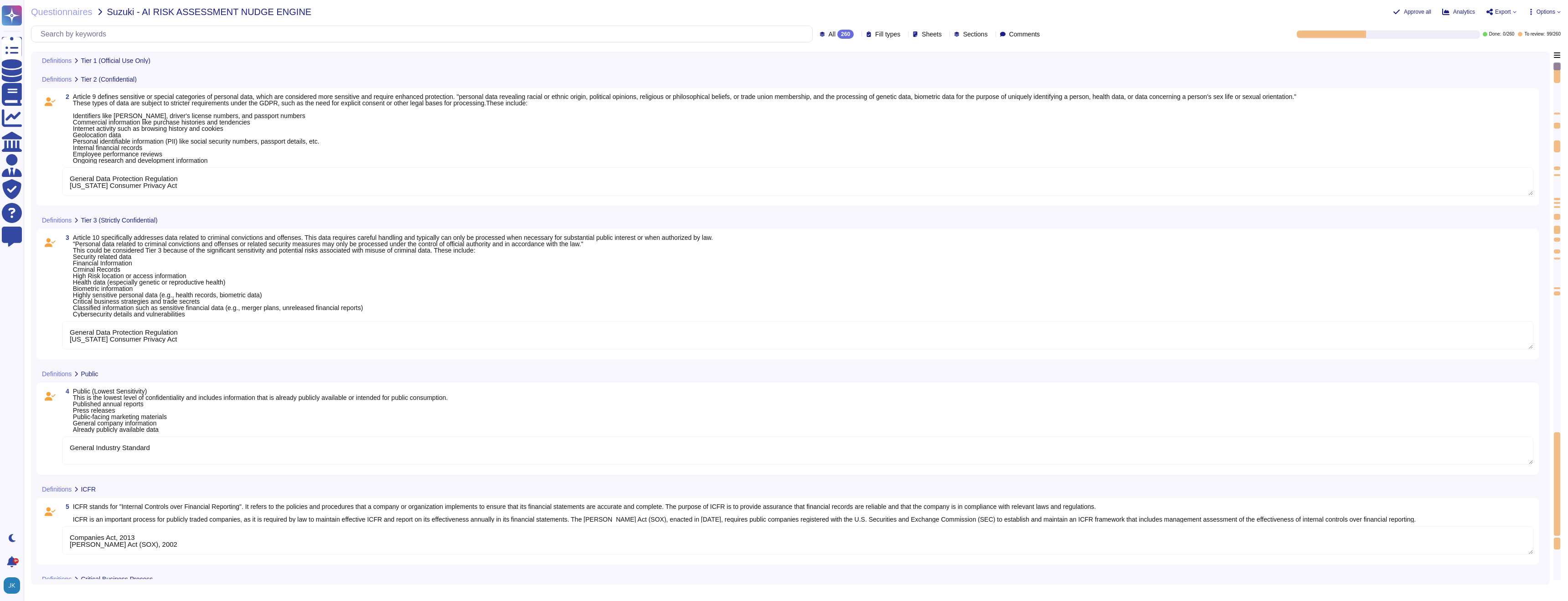
type textarea "Companies Act, 2013 [PERSON_NAME] Act (SOX), 2002"
type textarea "General Data Protection Regulation [US_STATE] Consumer Privacy Act"
type textarea "Companies Act, 2013 [PERSON_NAME] Act (SOX), 2002"
type textarea "General Data Protection Regulation [US_STATE] Consumer Privacy Act"
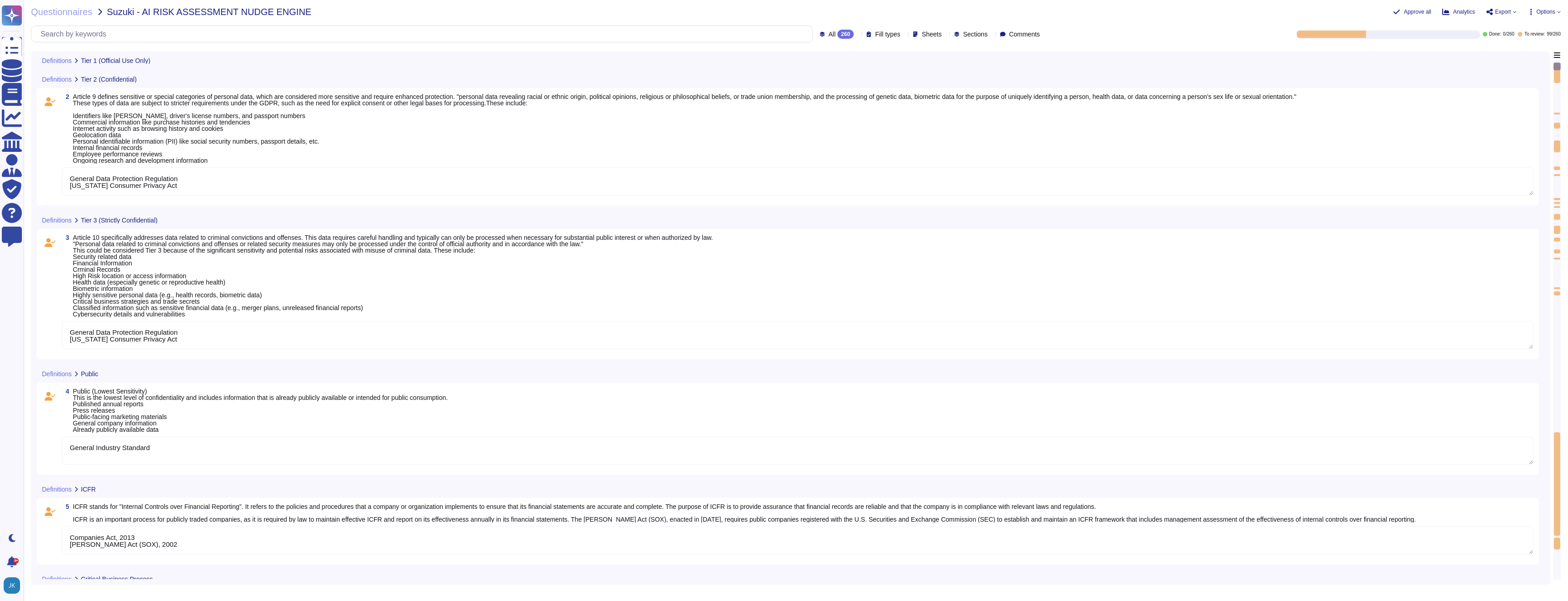
type textarea "General Data Protection Regulation [US_STATE] Consumer Privacy Act"
type textarea "Companies Act, 2013 [PERSON_NAME] Act (SOX), 2002"
type textarea "General Data Protection Regulation [US_STATE] Consumer Privacy Act"
type textarea "Companies Act, 2013 [PERSON_NAME] Act (SOX), 2002"
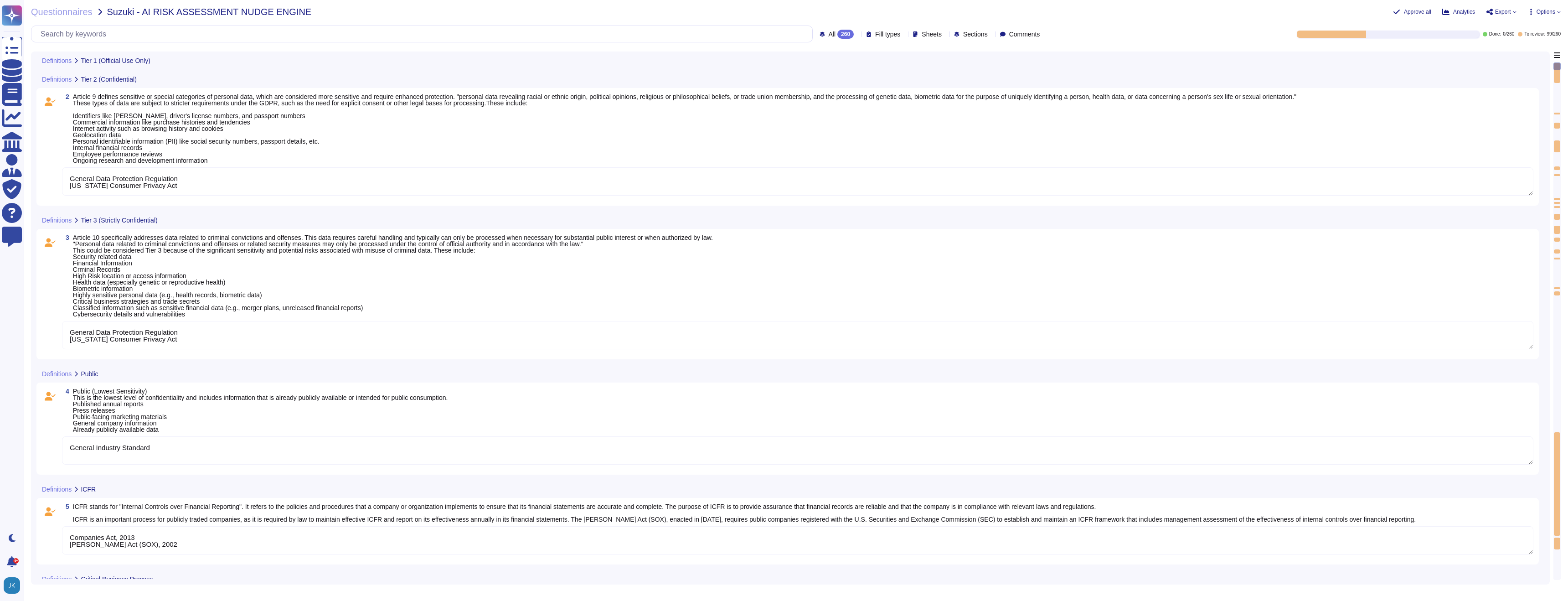
type textarea "General Data Protection Regulation [US_STATE] Consumer Privacy Act"
type textarea "Companies Act, 2013 [PERSON_NAME] Act (SOX), 2002"
type textarea "General Data Protection Regulation [US_STATE] Consumer Privacy Act"
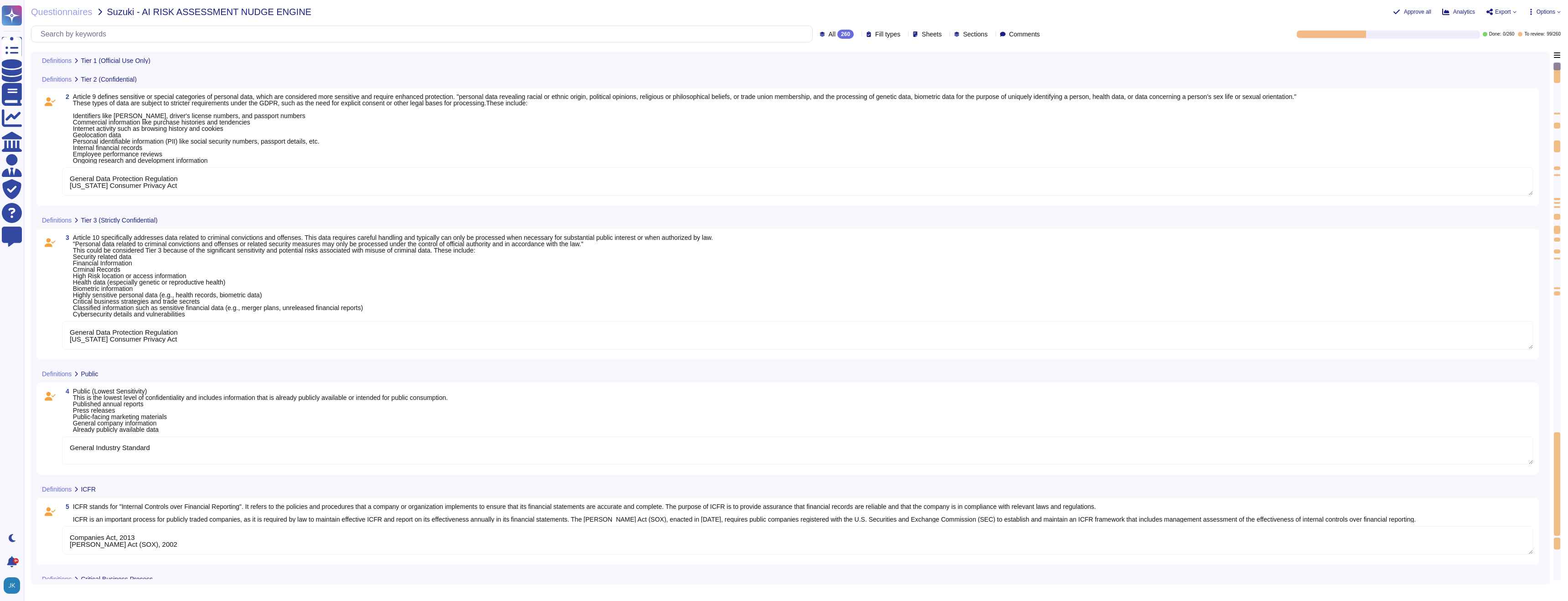
type textarea "Companies Act, 2013 [PERSON_NAME] Act (SOX), 2002"
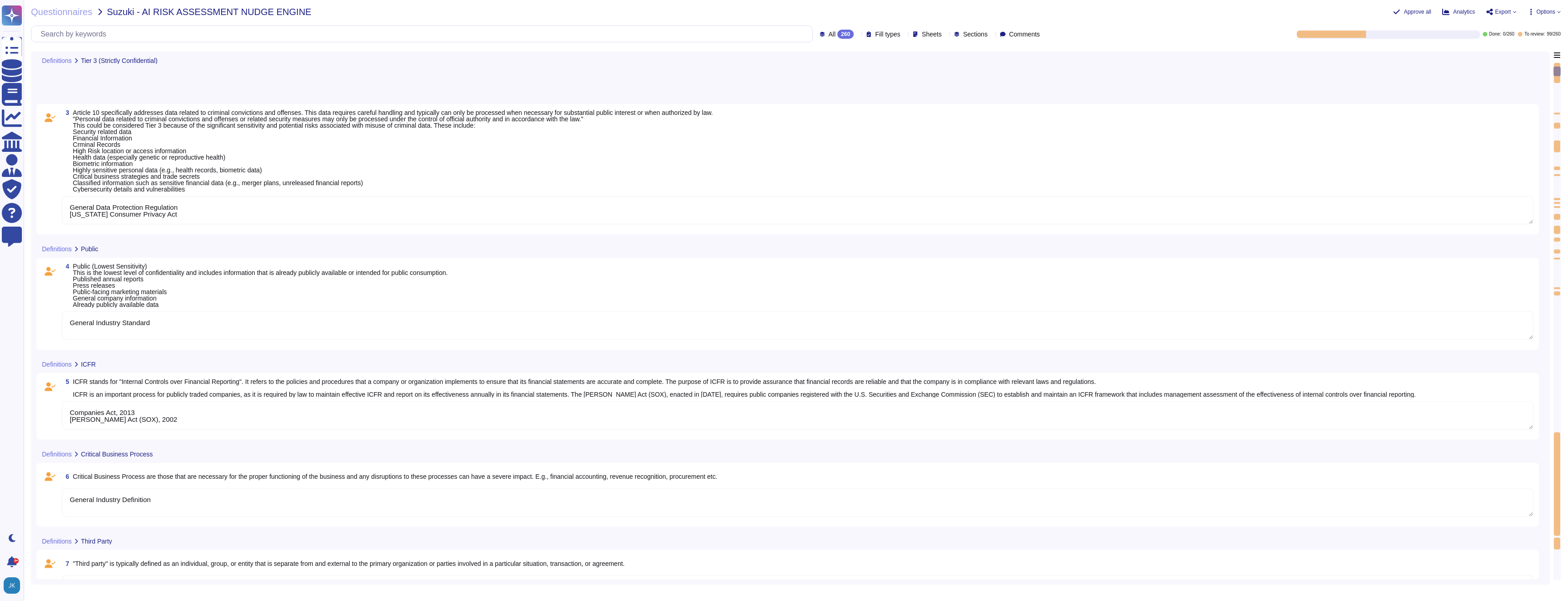
type textarea "General Data Protection Regulation [US_STATE] Consumer Privacy Act"
type textarea "Companies Act, 2013 [PERSON_NAME] Act (SOX), 2002"
type textarea "General Data Protection Regulation [US_STATE] Consumer Privacy Act"
type textarea "Companies Act, 2013 [PERSON_NAME] Act (SOX), 2002"
type textarea "General Industry Definition"
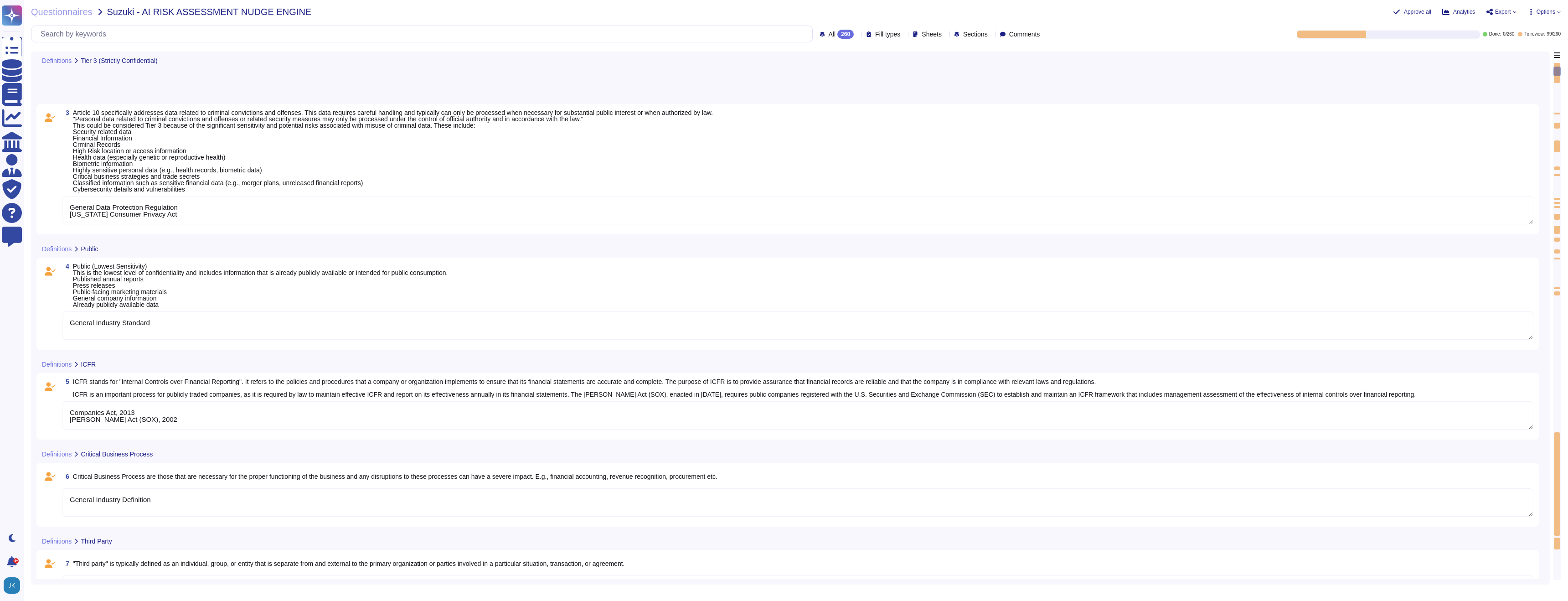
type textarea "NIST"
type textarea "General Industry Standard"
type textarea "General Data Protection Regulation [US_STATE] Consumer Privacy Act"
type textarea "Companies Act, 2013 [PERSON_NAME] Act (SOX), 2002"
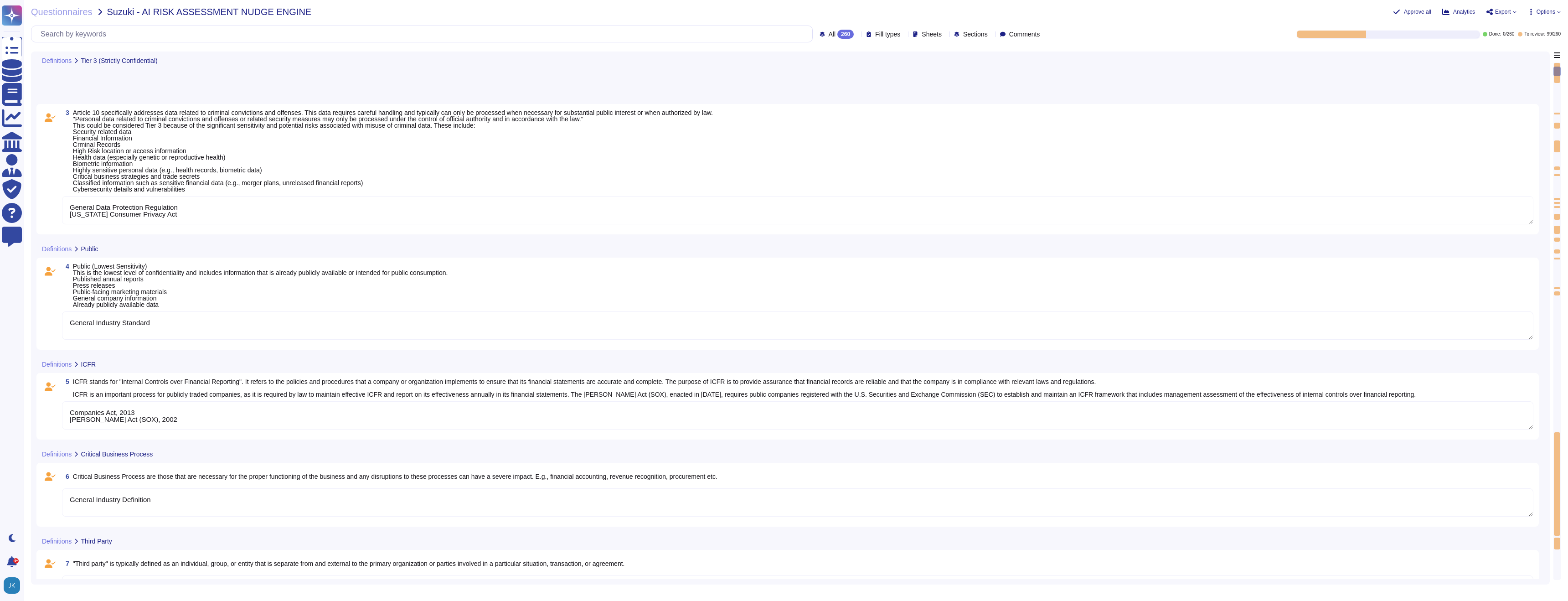
type textarea "General Data Protection Regulation [US_STATE] Consumer Privacy Act"
type textarea "Companies Act, 2013 [PERSON_NAME] Act (SOX), 2002"
type textarea "General Data Protection Regulation [US_STATE] Consumer Privacy Act"
type textarea "Companies Act, 2013 [PERSON_NAME] Act (SOX), 2002"
type textarea "General Data Protection Regulation [US_STATE] Consumer Privacy Act"
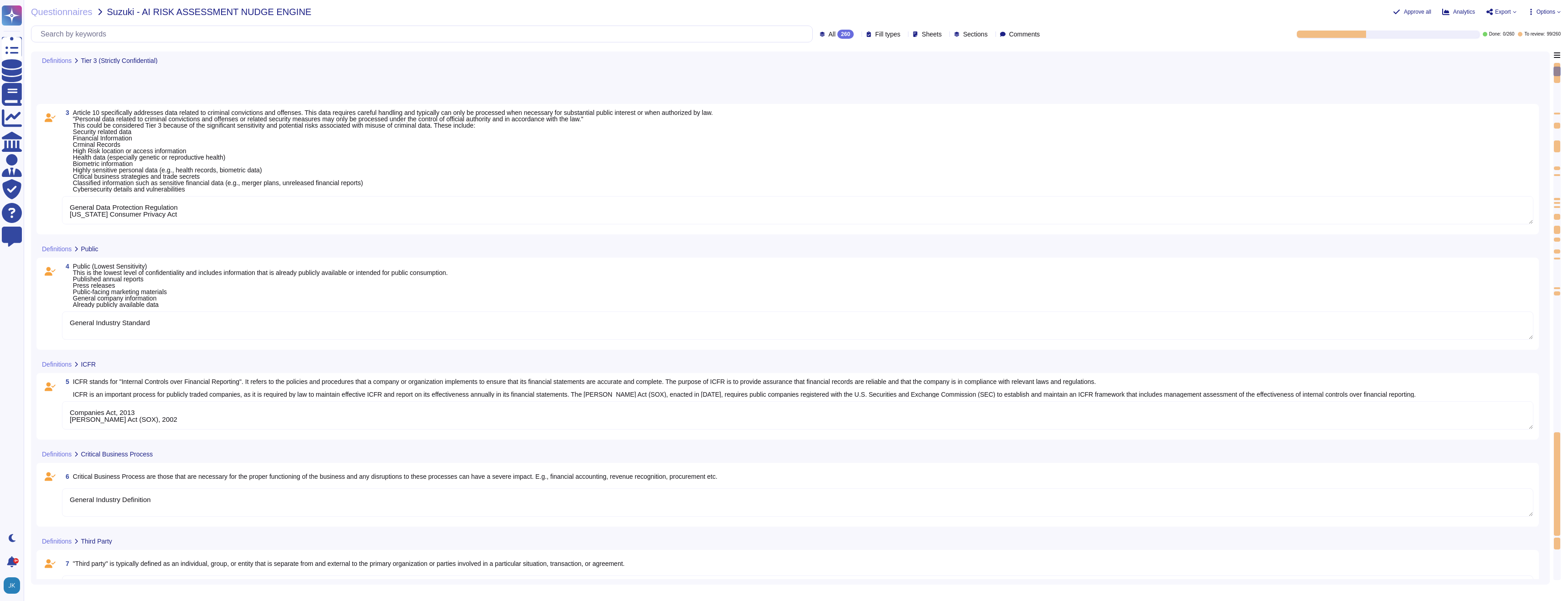
type textarea "Companies Act, 2013 [PERSON_NAME] Act (SOX), 2002"
type textarea "General Data Protection Regulation [US_STATE] Consumer Privacy Act"
type textarea "Companies Act, 2013 [PERSON_NAME] Act (SOX), 2002"
type textarea "General Data Protection Regulation [US_STATE] Consumer Privacy Act"
type textarea "Companies Act, 2013 [PERSON_NAME] Act (SOX), 2002"
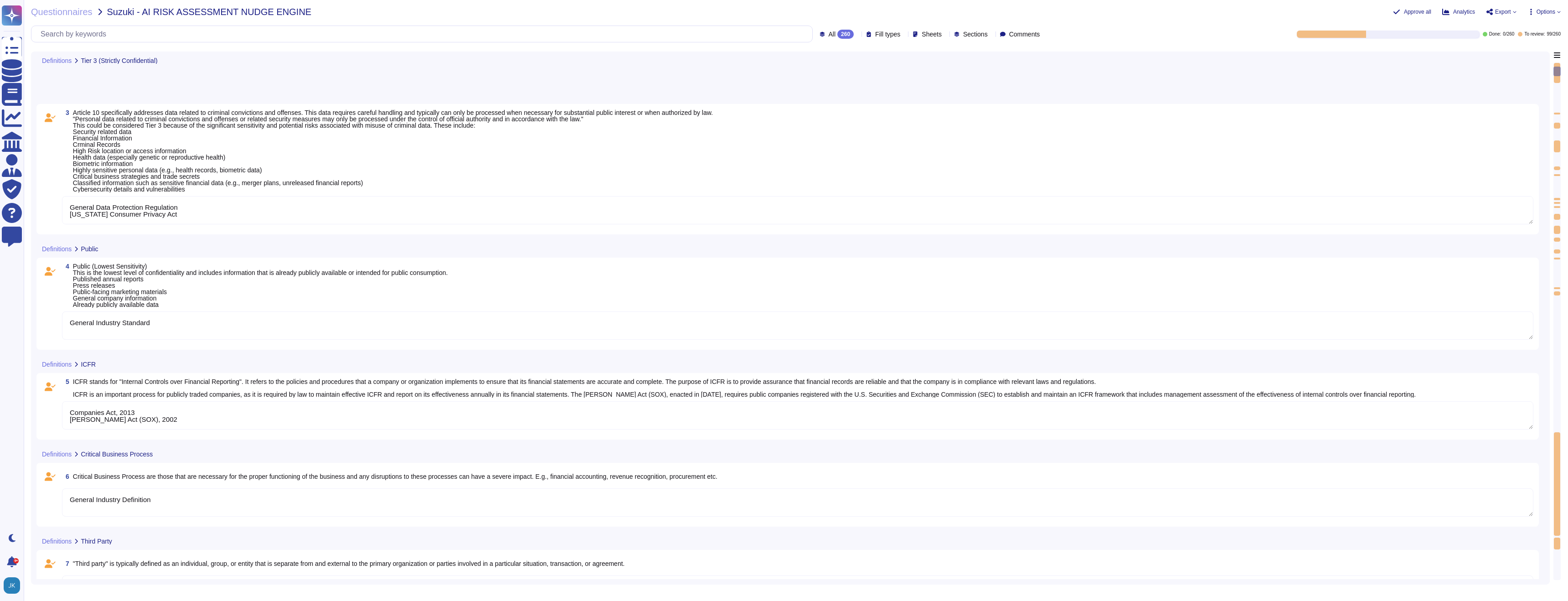
type textarea "General Data Protection Regulation [US_STATE] Consumer Privacy Act"
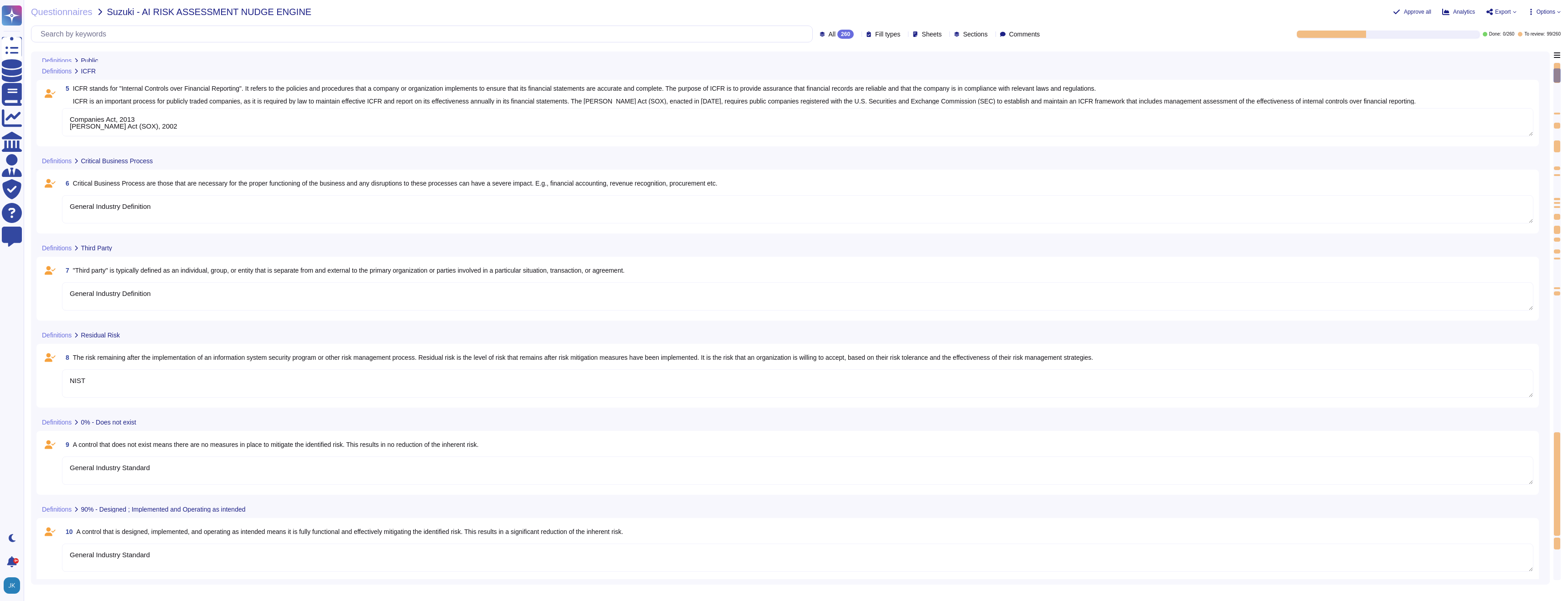
type textarea "Companies Act, 2013 [PERSON_NAME] Act (SOX), 2002"
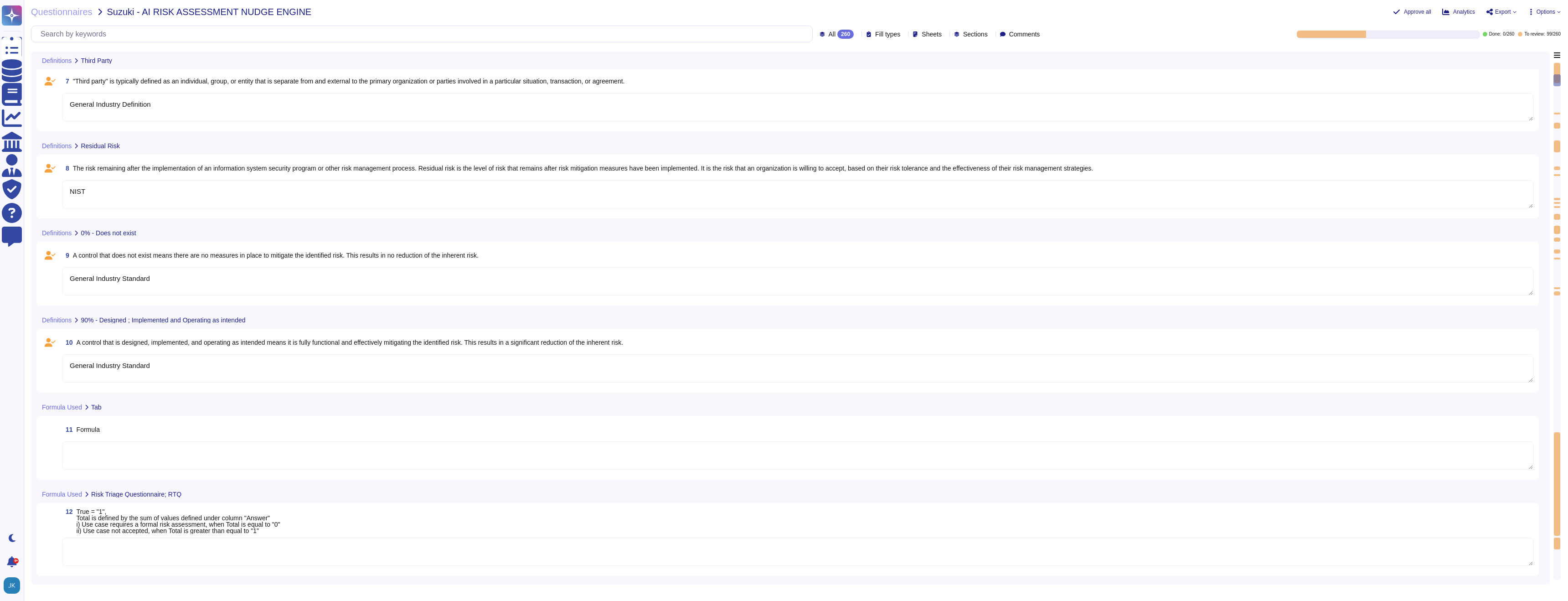
scroll to position [714, 0]
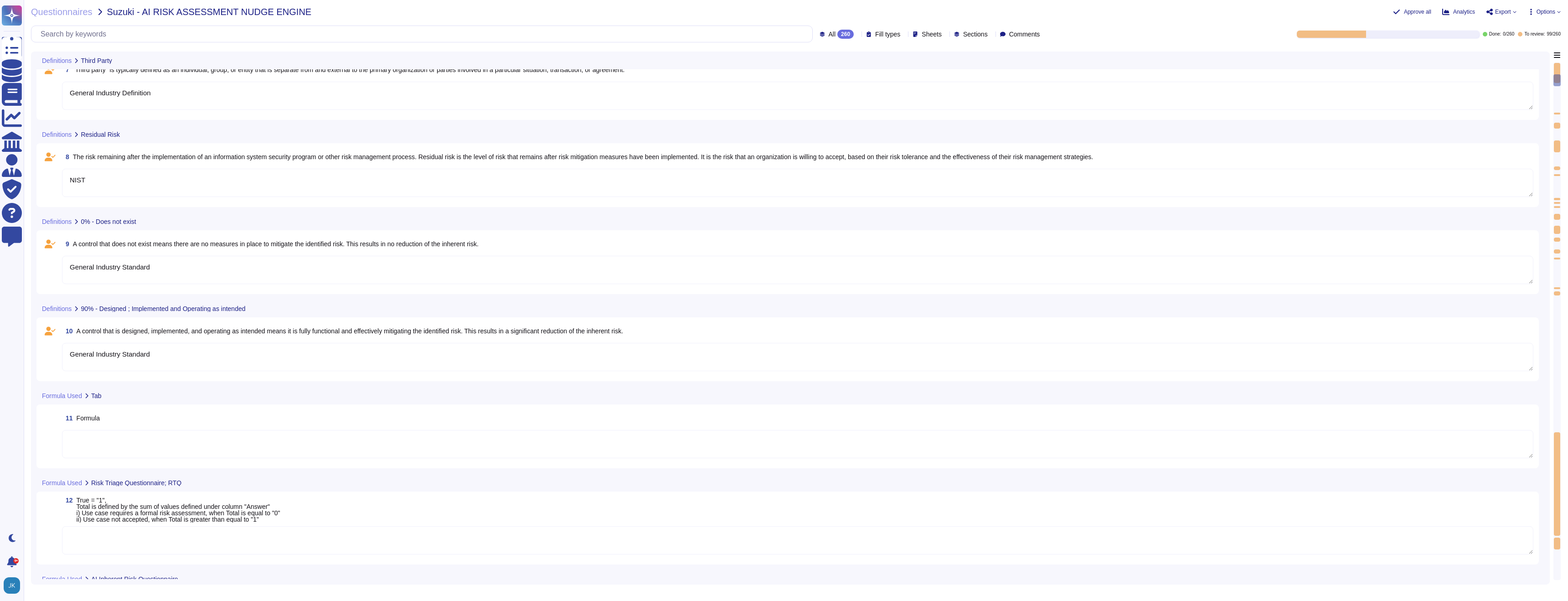
type textarea "Expressed as an equation, the formula is:"
type textarea "Removed"
type textarea "This number ranges from 0.03 to 3.0."
type textarea "This is Adobe Confidential Information."
type textarea "128 bit value in a 32 bit hexadecimal field"
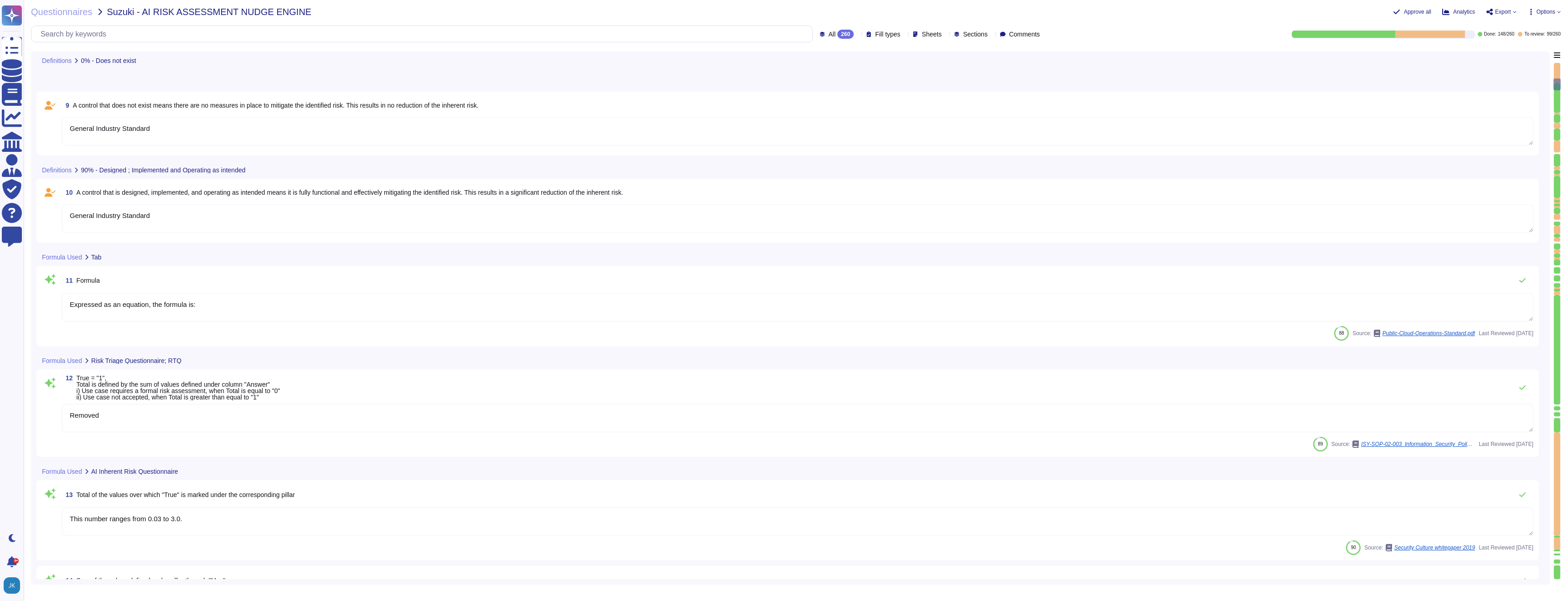
type textarea "This number ranges from 0.03 to 3.0."
type textarea "Level 2"
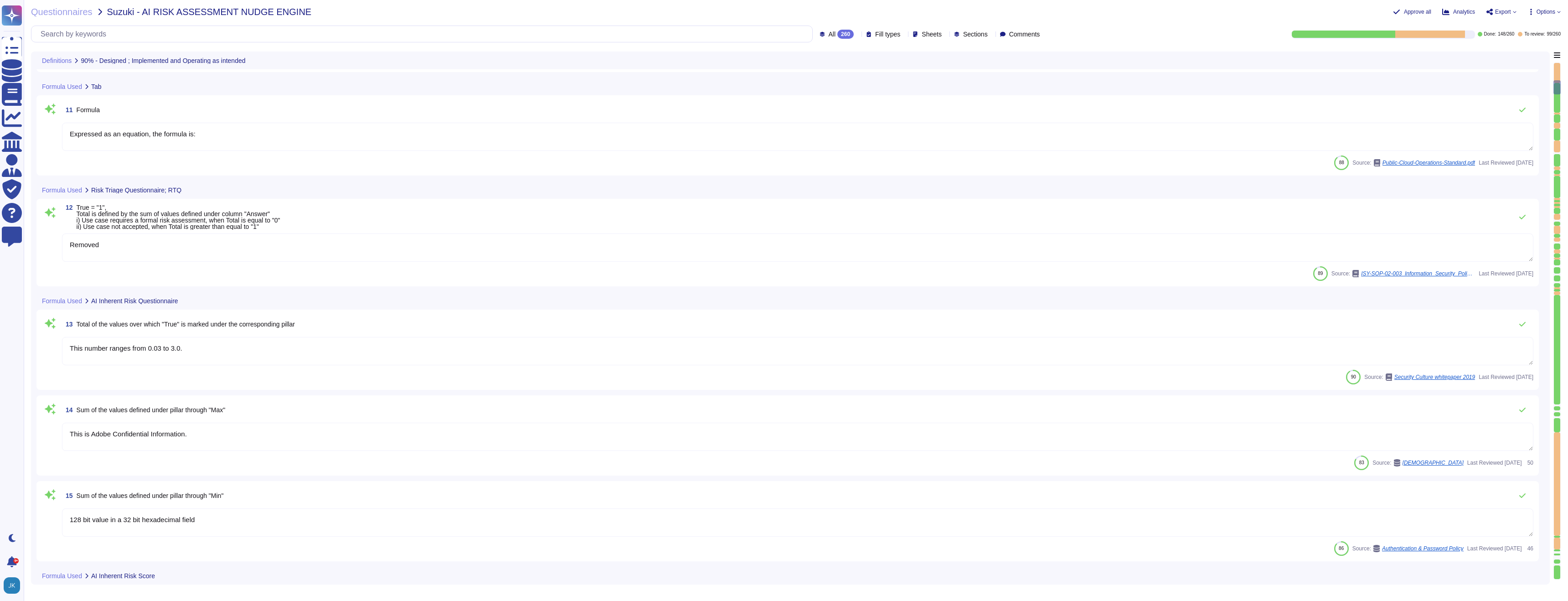
type textarea "Level 2"
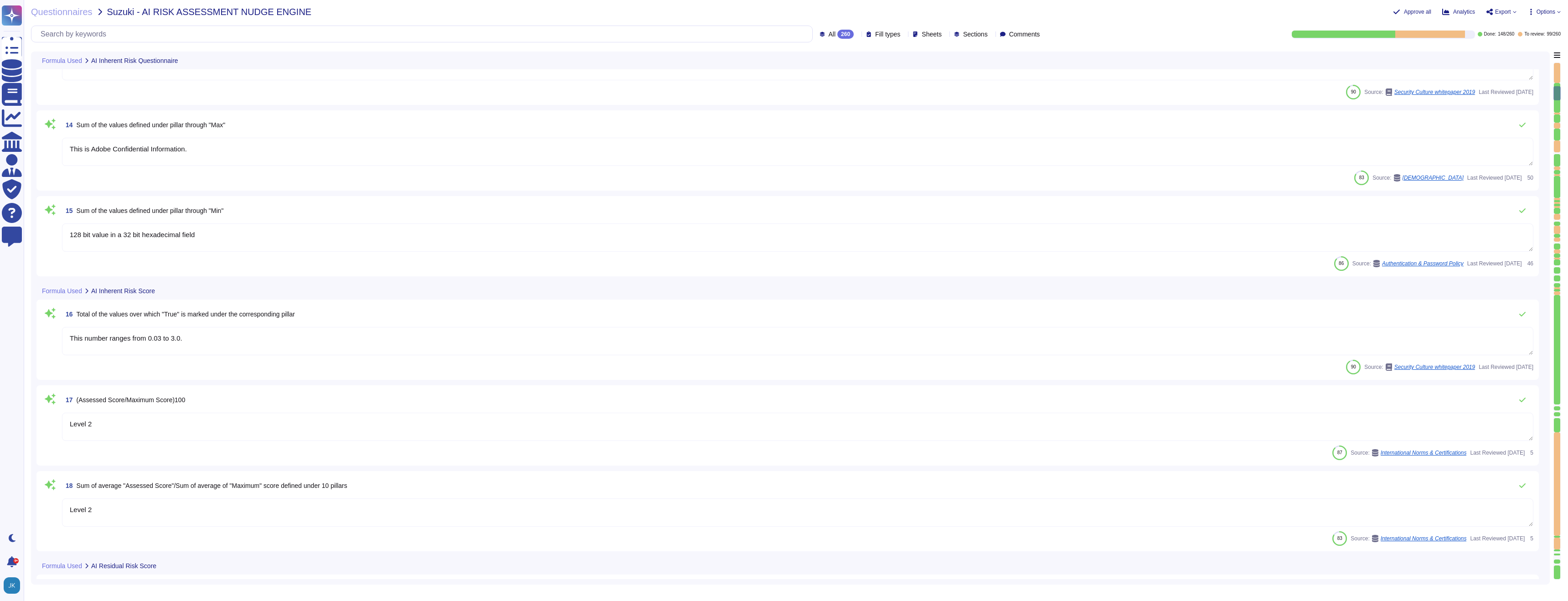
type textarea "This number ranges from 0.03 to 3.0."
type textarea "Level 2"
type textarea "Risk issues that have been identified as part of the control solution design as…"
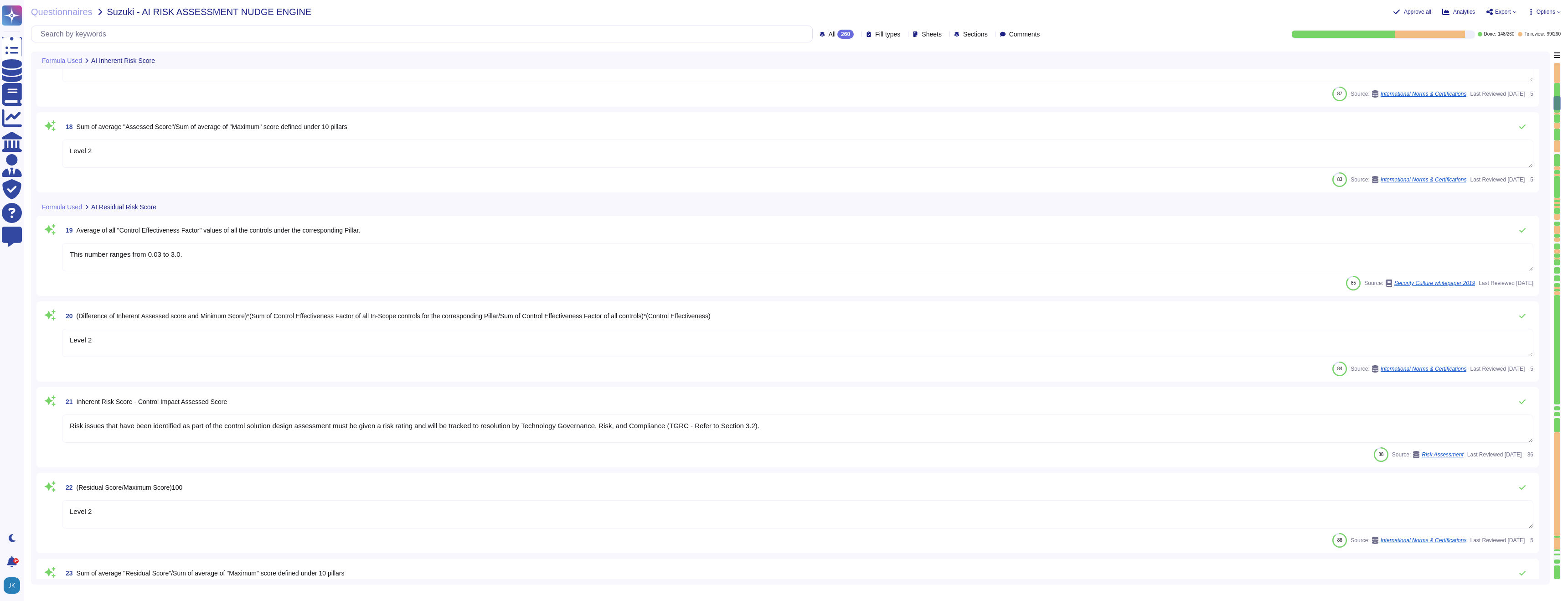
type textarea "Level 2"
type textarea "Adobe has an established Enterprise-wide Risk Management process used by manage…"
type textarea "Yes"
type textarea "Explainability"
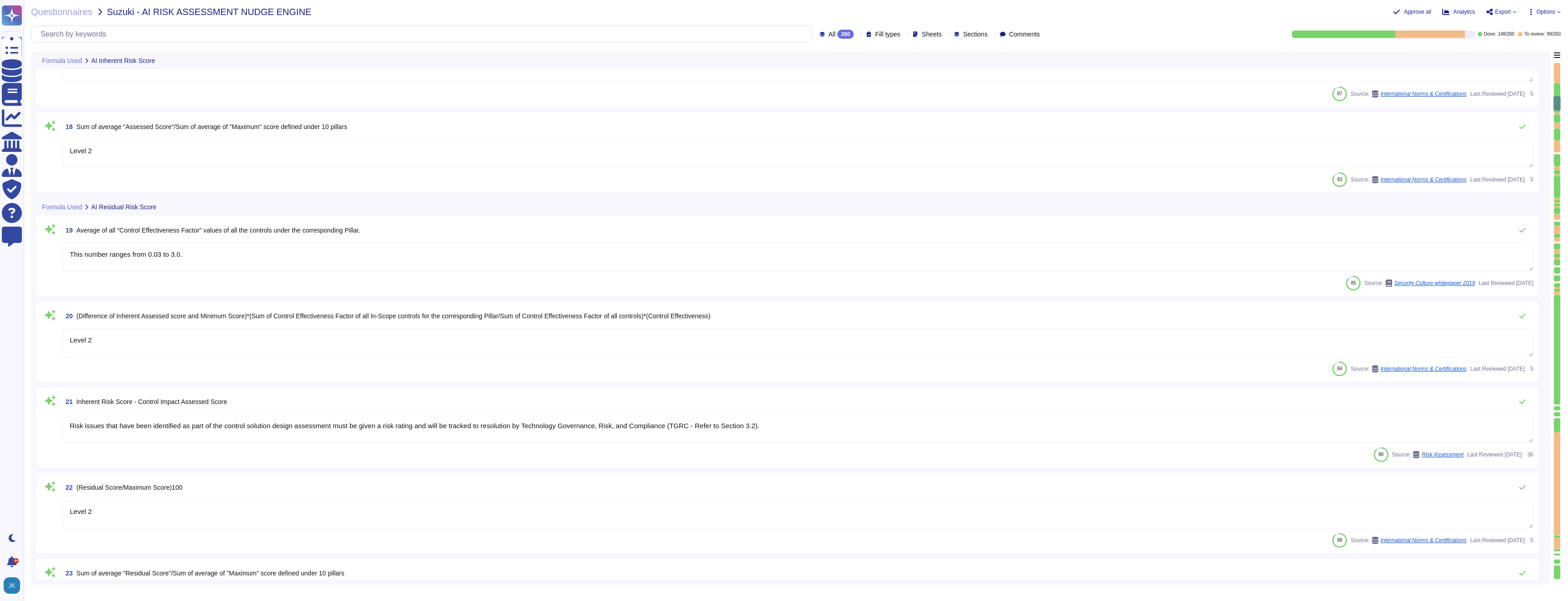
type textarea "Adobe Artificial Intelligence offerings go through Adobe's responsible AI Ethic…"
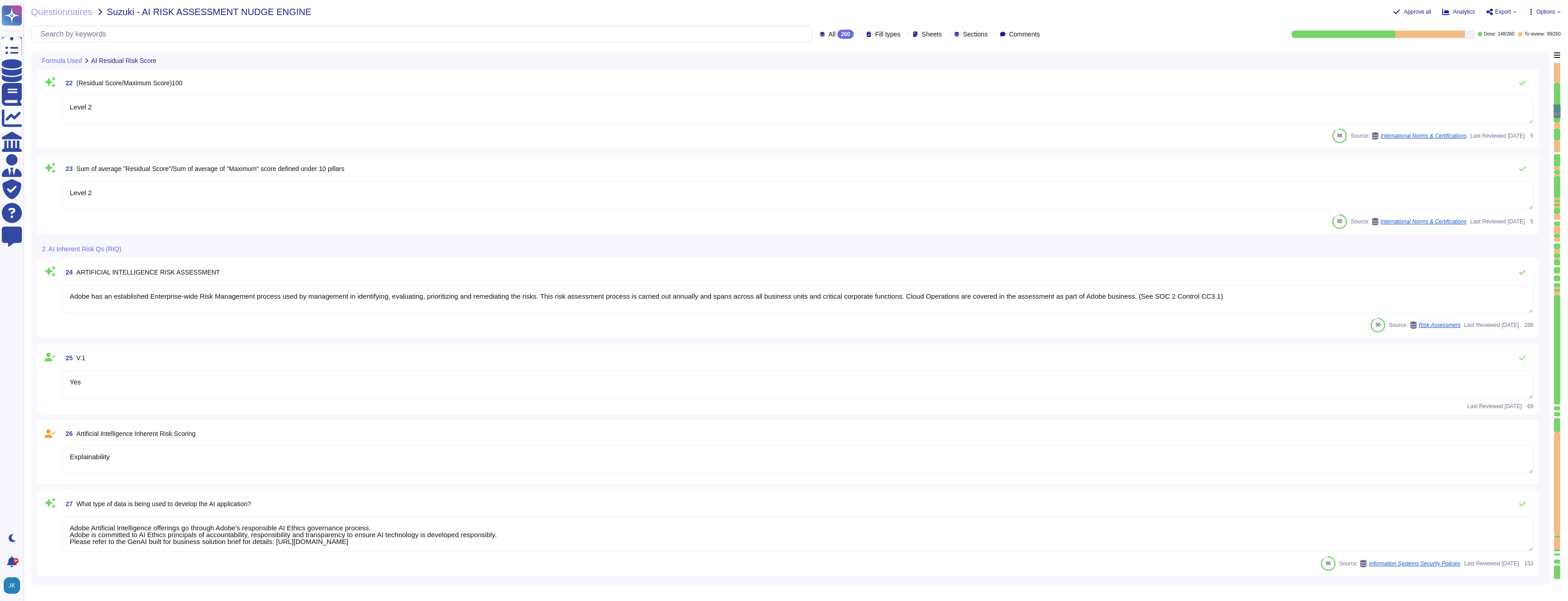
type textarea "Yes"
type textarea "X"
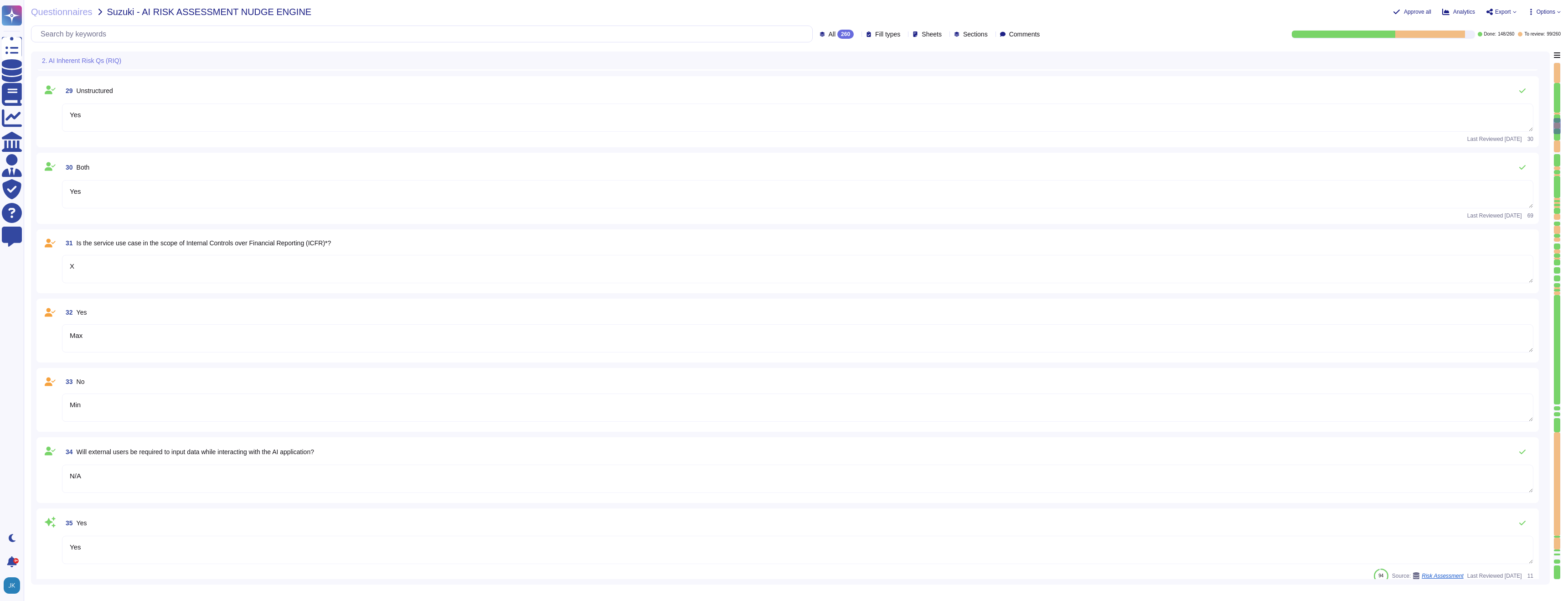
type textarea "Max"
type textarea "Min"
type textarea "N/A"
type textarea "Yes"
type textarea "ADBE"
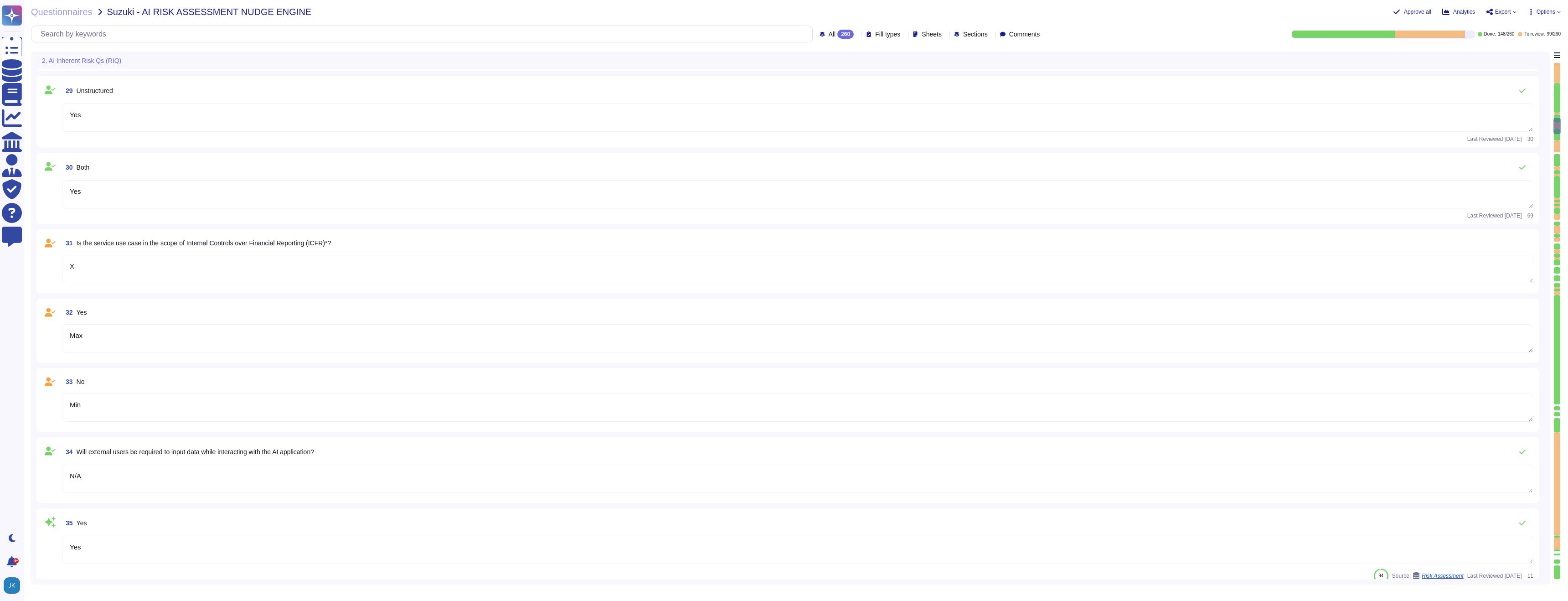
type textarea "For a list, please see: [URL][DOMAIN_NAME]. Customers can subscribe to notifica…"
type textarea "Yes"
type textarea "ADBE"
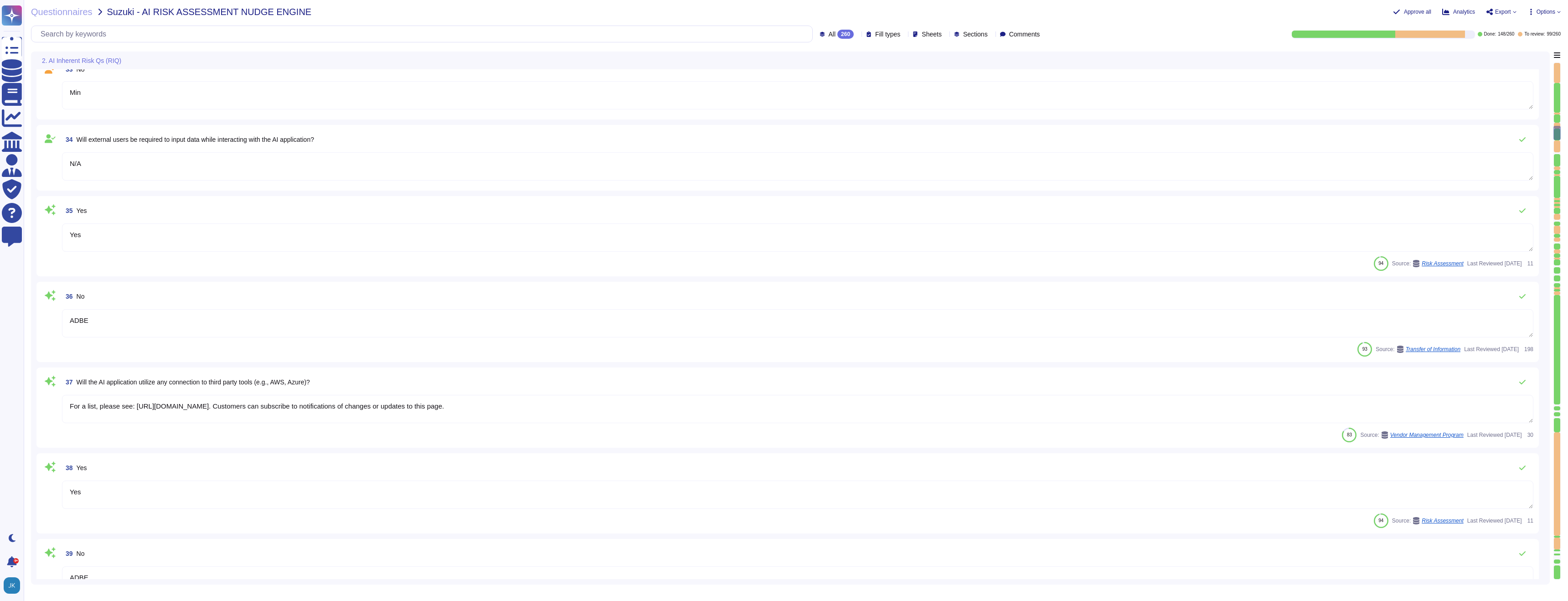
type textarea "X"
type textarea "Min"
type textarea "Max"
type textarea "X"
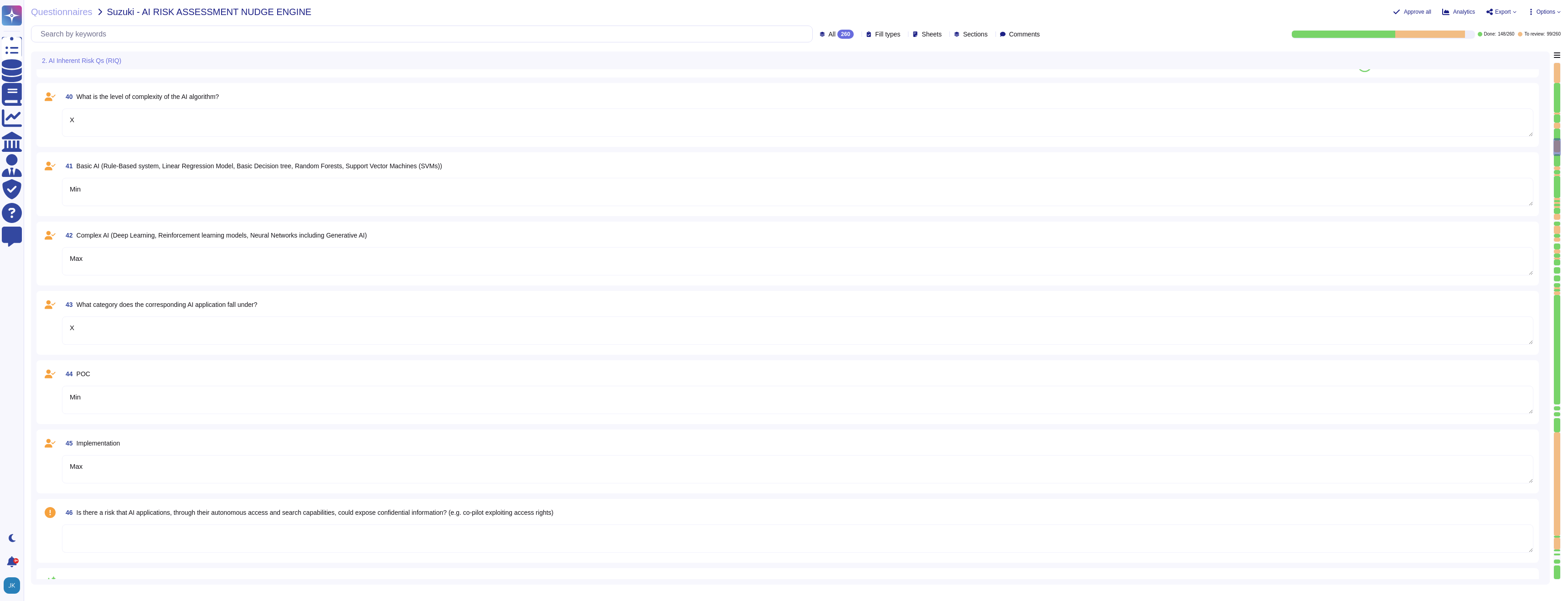
type textarea "Min"
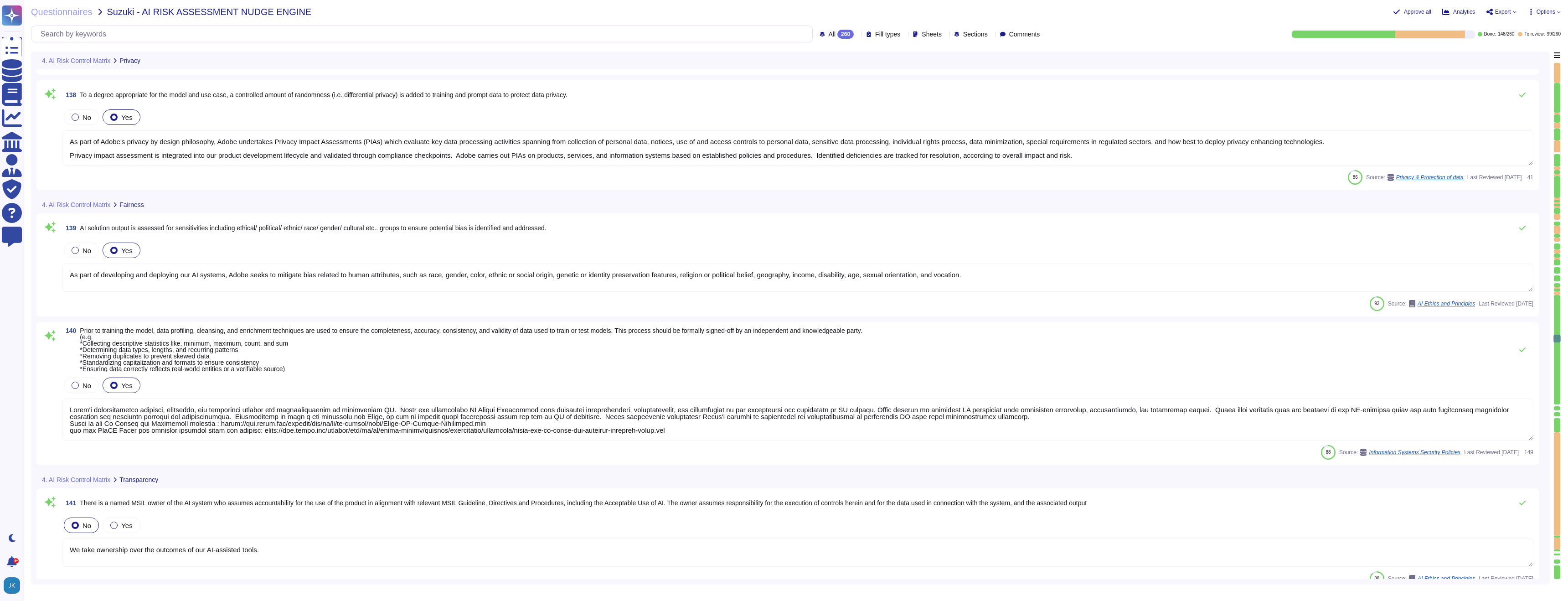
scroll to position [11554, 0]
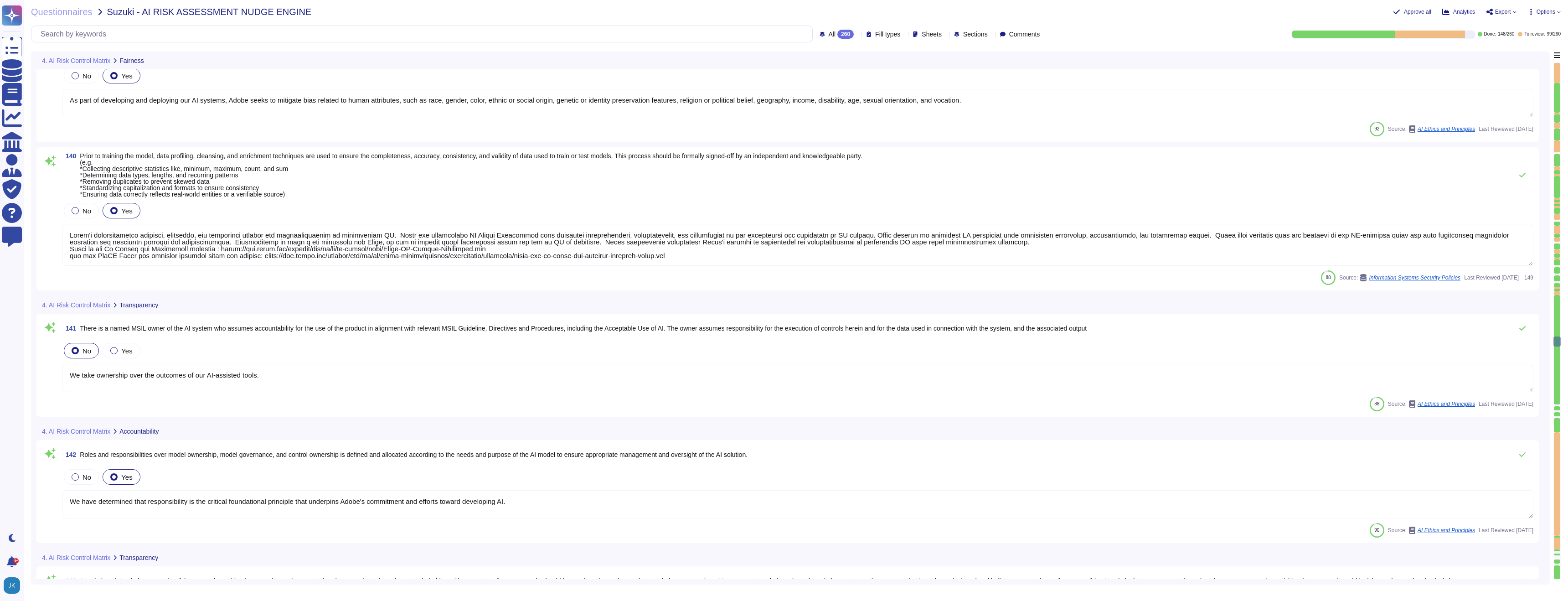
click at [1422, 35] on div at bounding box center [1430, 34] width 69 height 7
click at [1409, 11] on span "Approve all" at bounding box center [1417, 12] width 27 height 5
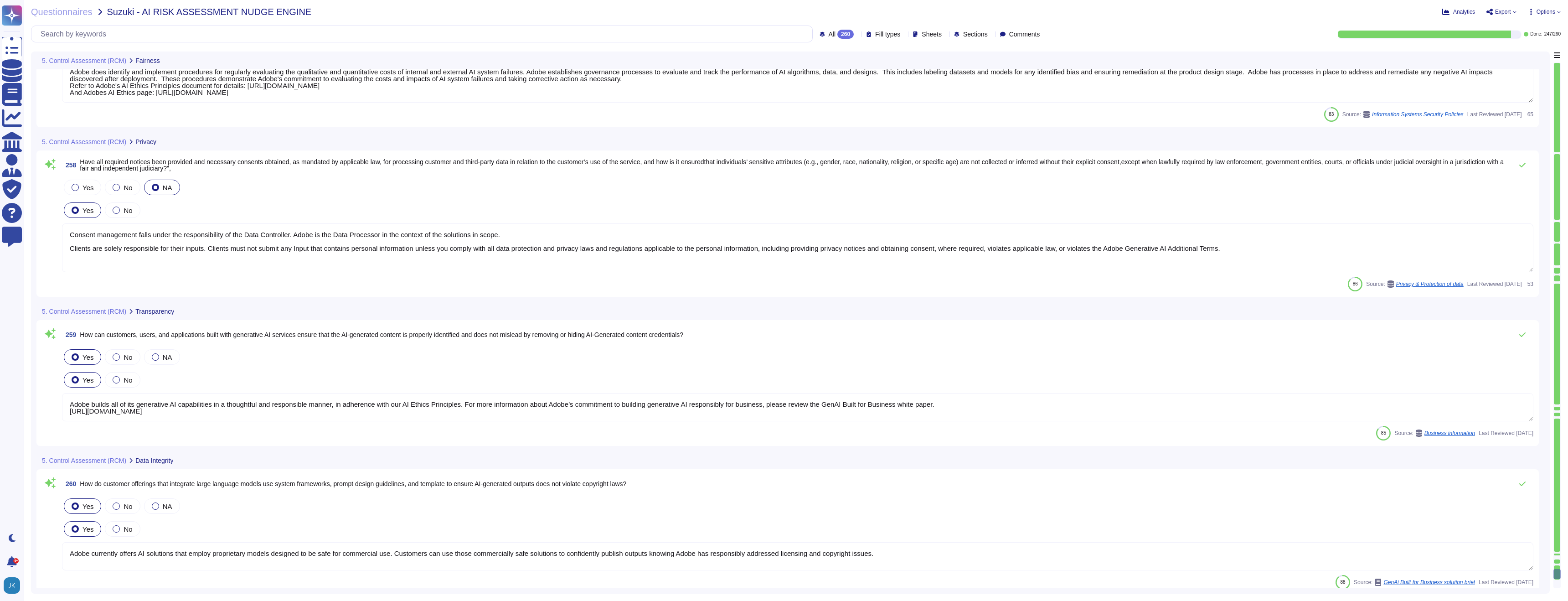
scroll to position [26162, 0]
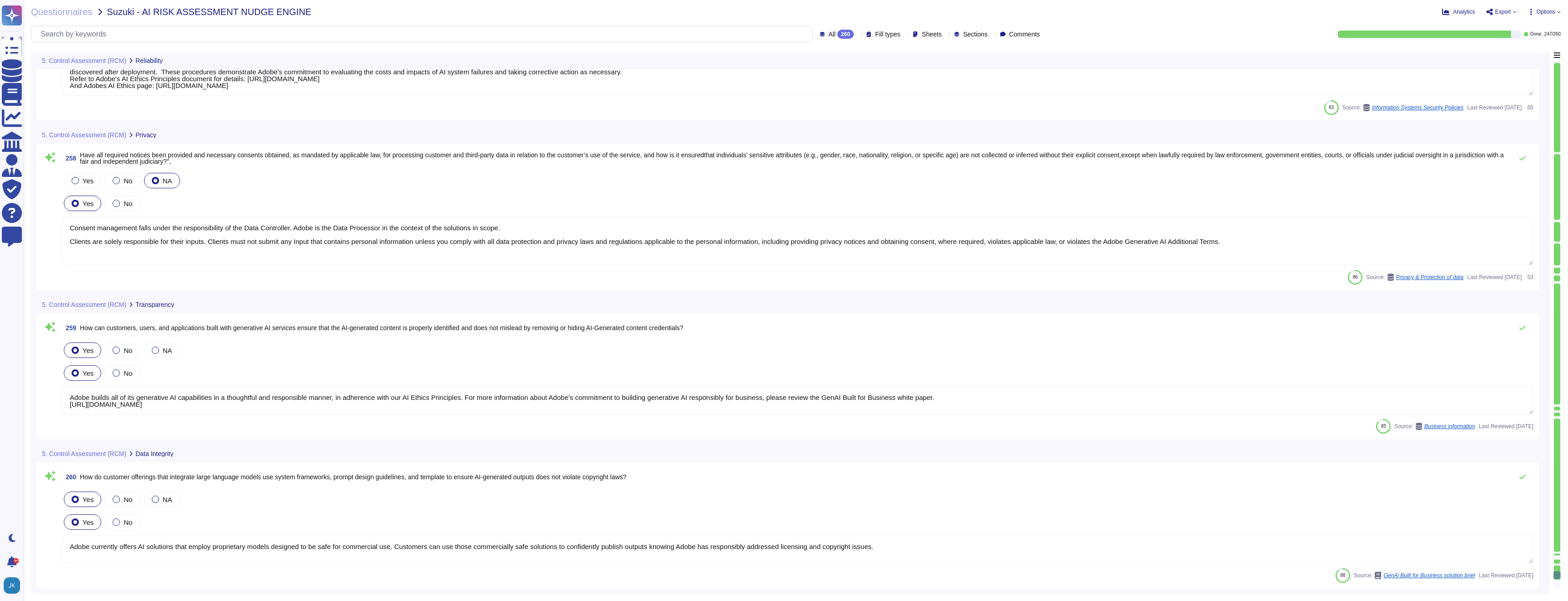
click at [1495, 11] on span "Export" at bounding box center [1503, 12] width 16 height 5
click at [1519, 55] on p "Download" at bounding box center [1535, 66] width 33 height 22
